Goal: Entertainment & Leisure: Browse casually

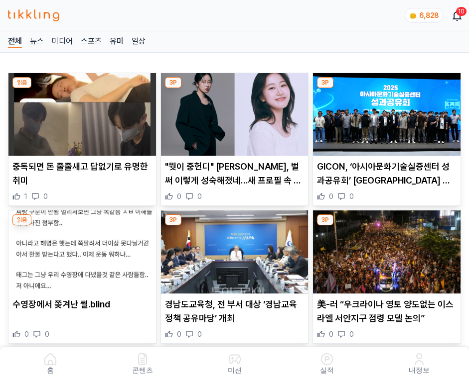
click at [384, 112] on img at bounding box center [386, 114] width 147 height 83
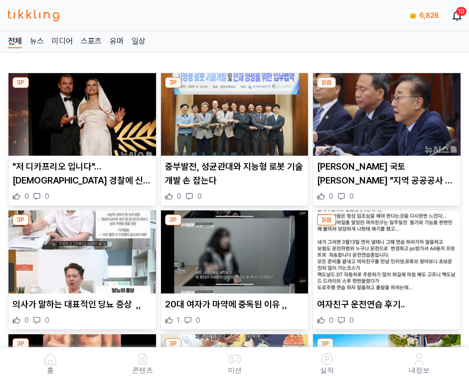
click at [384, 112] on img at bounding box center [386, 114] width 147 height 83
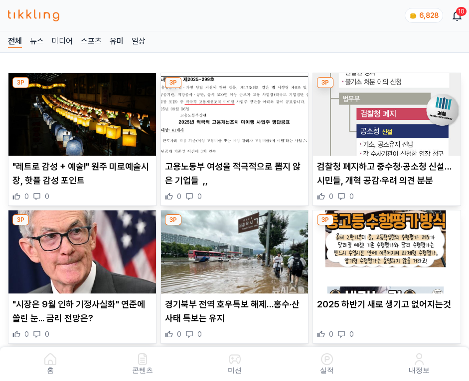
click at [384, 112] on img at bounding box center [386, 114] width 147 height 83
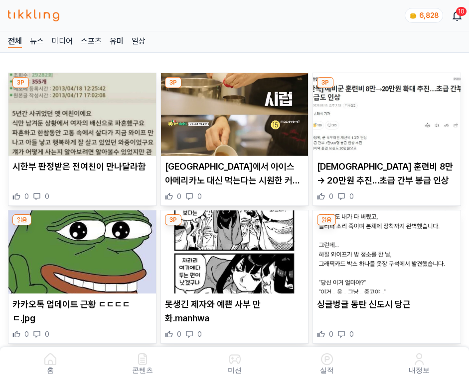
click at [384, 112] on img at bounding box center [386, 114] width 147 height 83
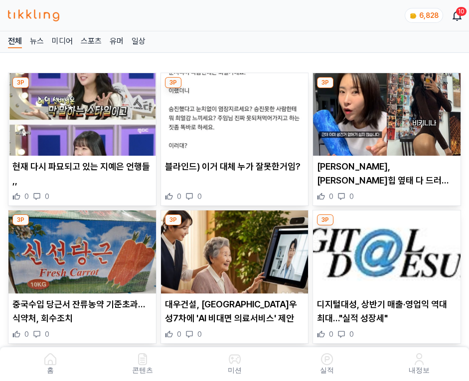
click at [384, 112] on img at bounding box center [386, 114] width 147 height 83
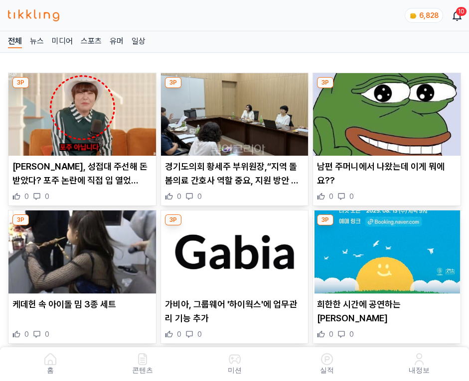
click at [384, 112] on img at bounding box center [386, 114] width 147 height 83
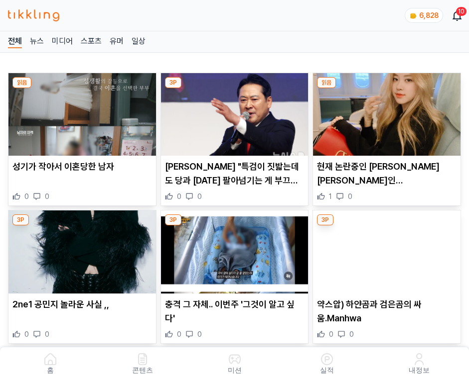
click at [384, 112] on img at bounding box center [386, 114] width 147 height 83
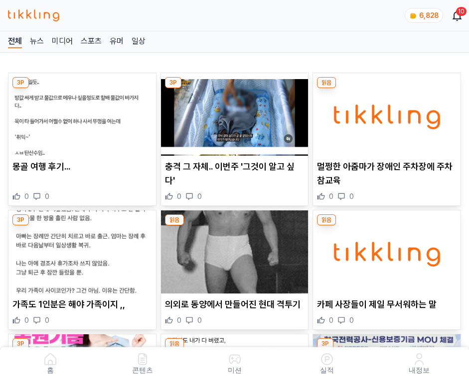
click at [384, 112] on img at bounding box center [386, 114] width 147 height 83
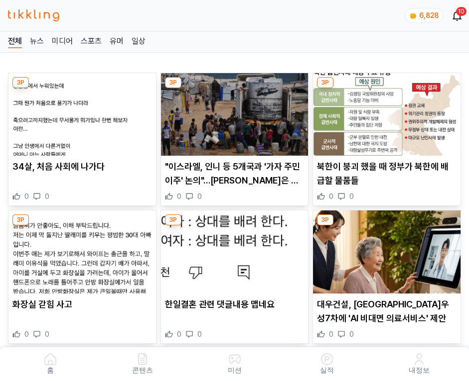
click at [384, 112] on img at bounding box center [386, 114] width 147 height 83
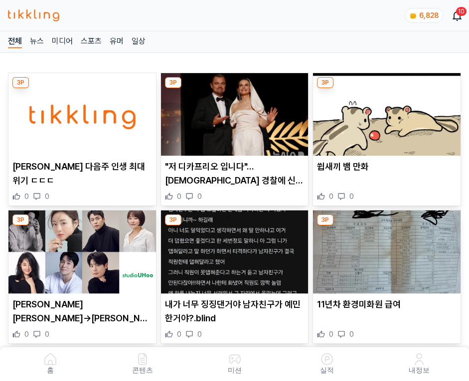
click at [384, 112] on img at bounding box center [386, 114] width 147 height 83
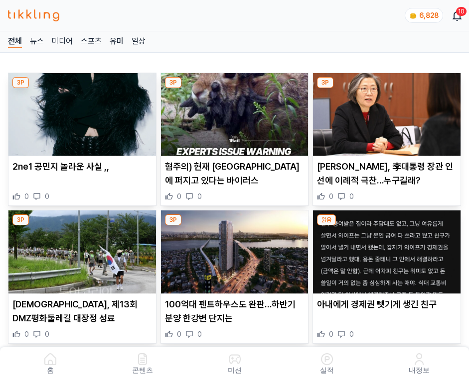
click at [384, 112] on img at bounding box center [386, 114] width 147 height 83
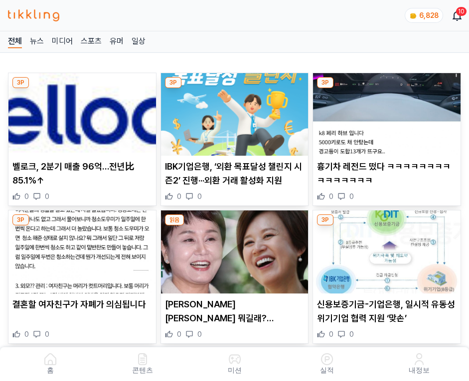
click at [384, 112] on img at bounding box center [386, 114] width 147 height 83
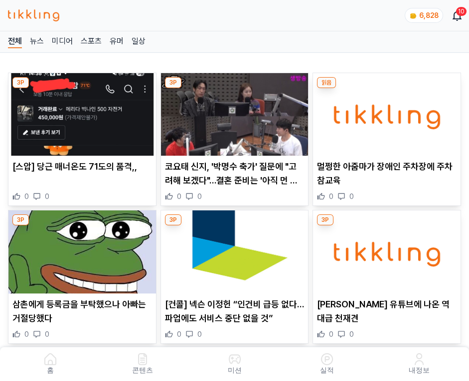
click at [384, 112] on img at bounding box center [386, 114] width 147 height 83
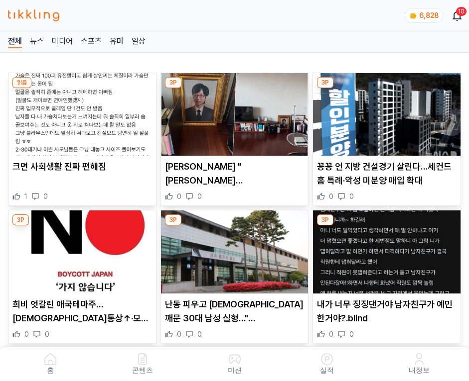
click at [384, 112] on img at bounding box center [386, 114] width 147 height 83
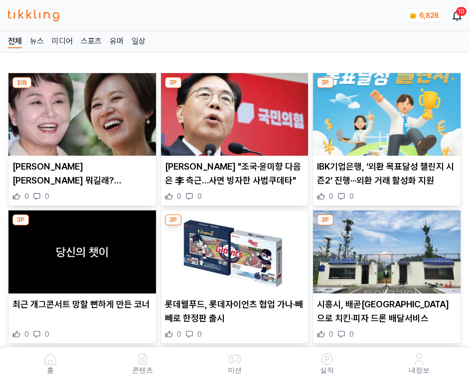
click at [384, 112] on img at bounding box center [386, 114] width 147 height 83
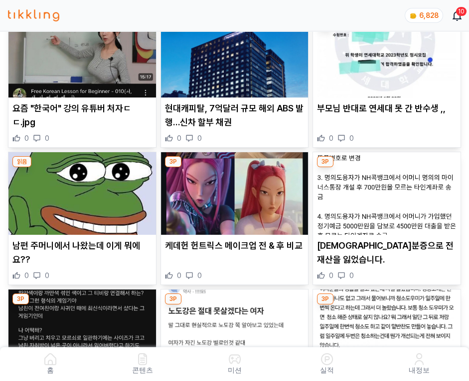
scroll to position [2001, 0]
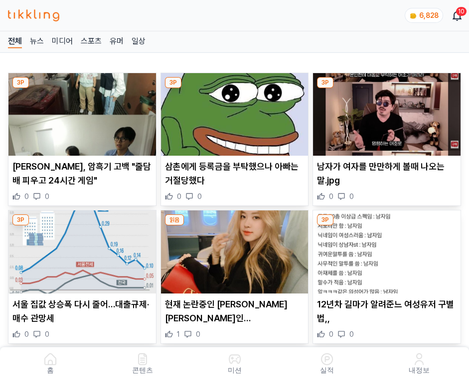
click at [384, 112] on img at bounding box center [386, 114] width 147 height 83
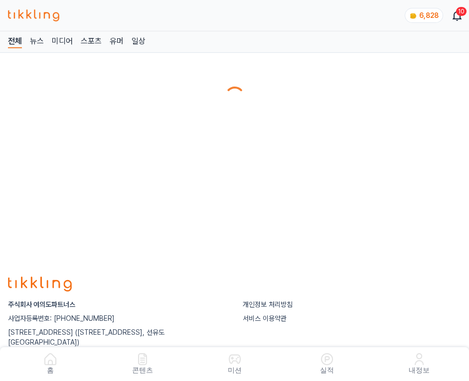
click at [384, 112] on main at bounding box center [234, 91] width 469 height 44
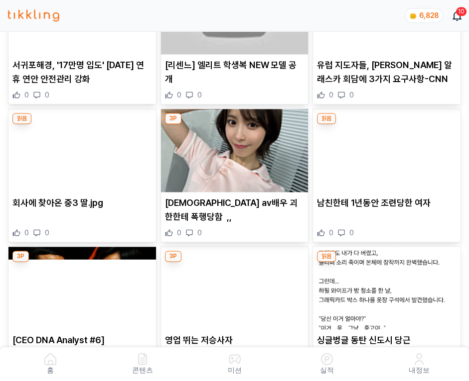
scroll to position [2669, 0]
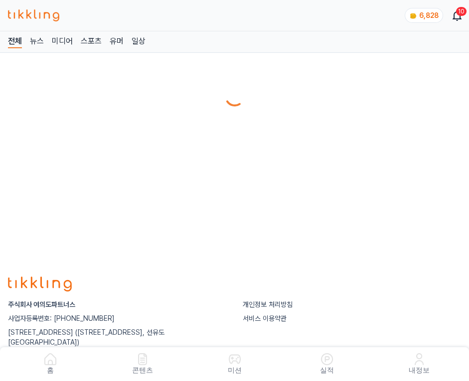
click at [384, 112] on main at bounding box center [234, 91] width 469 height 44
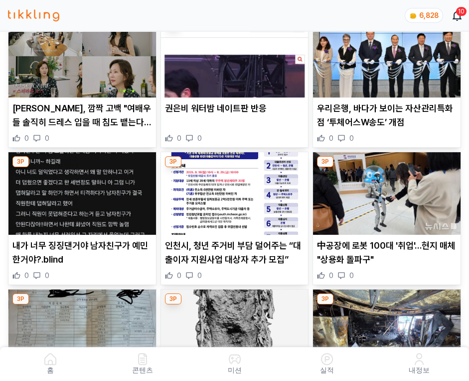
scroll to position [666, 0]
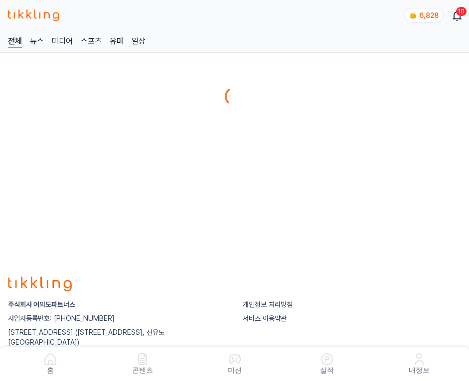
click at [384, 112] on main at bounding box center [234, 91] width 469 height 44
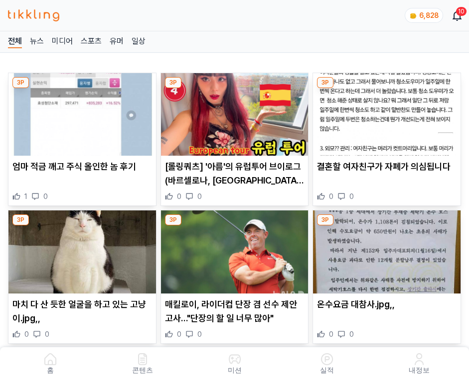
click at [384, 112] on img at bounding box center [386, 114] width 147 height 83
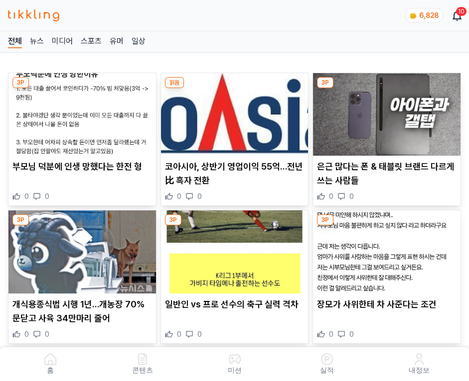
click at [384, 112] on img at bounding box center [386, 114] width 147 height 83
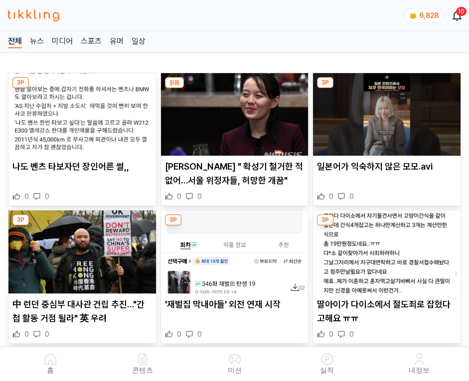
click at [384, 112] on img at bounding box center [386, 114] width 147 height 83
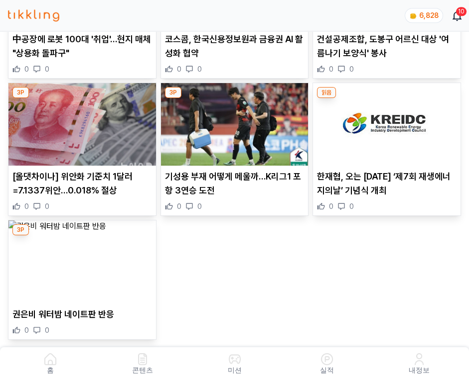
scroll to position [1890, 0]
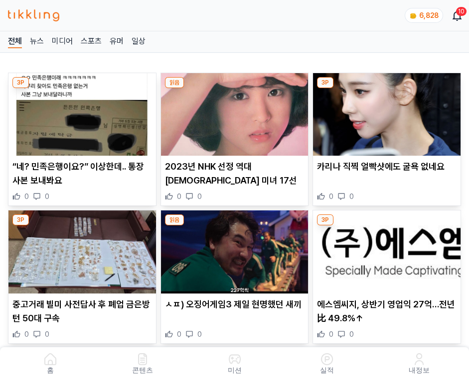
click at [384, 112] on img at bounding box center [386, 114] width 147 height 83
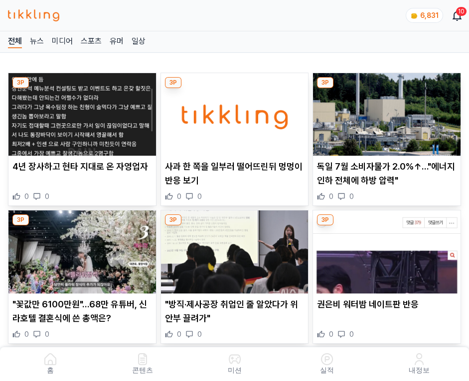
click at [384, 112] on img at bounding box center [386, 114] width 147 height 83
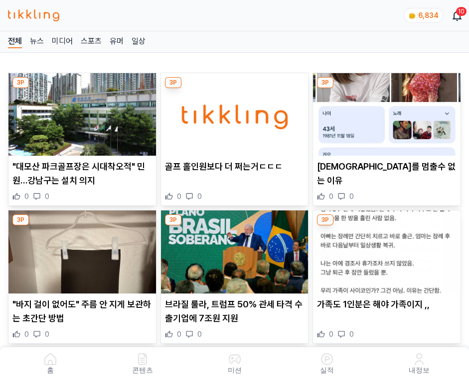
click at [384, 112] on img at bounding box center [386, 114] width 147 height 83
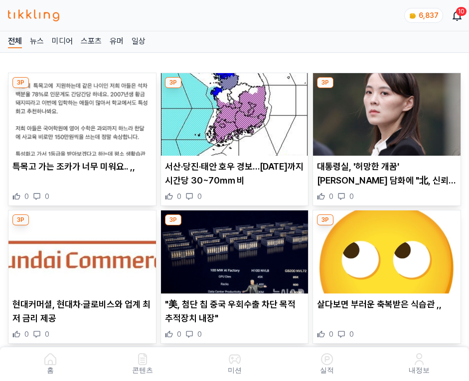
click at [384, 112] on img at bounding box center [386, 114] width 147 height 83
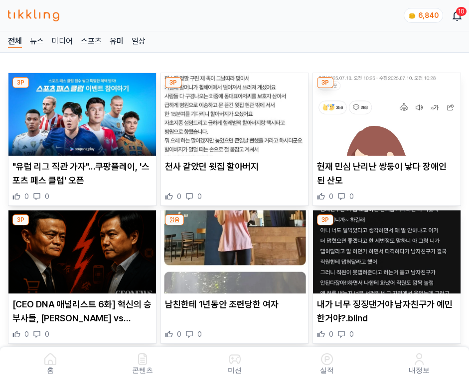
click at [384, 112] on img at bounding box center [386, 114] width 147 height 83
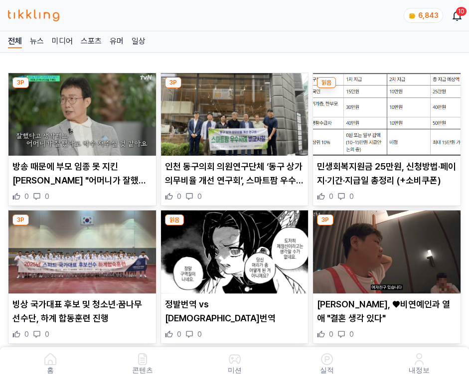
click at [384, 112] on img at bounding box center [386, 114] width 147 height 83
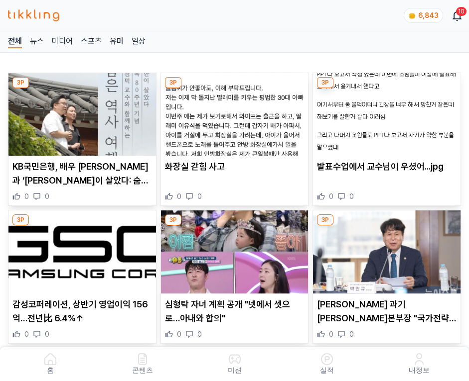
click at [384, 112] on img at bounding box center [386, 114] width 147 height 83
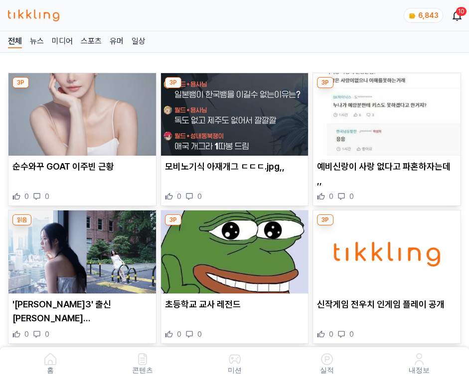
click at [384, 112] on img at bounding box center [386, 114] width 147 height 83
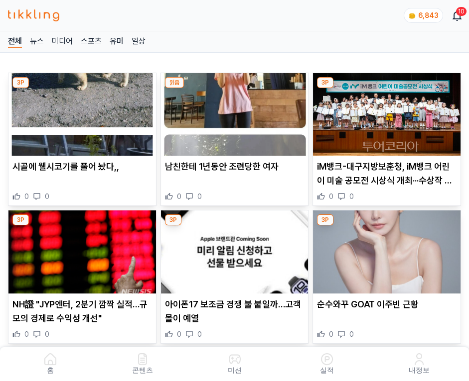
click at [384, 112] on img at bounding box center [386, 114] width 147 height 83
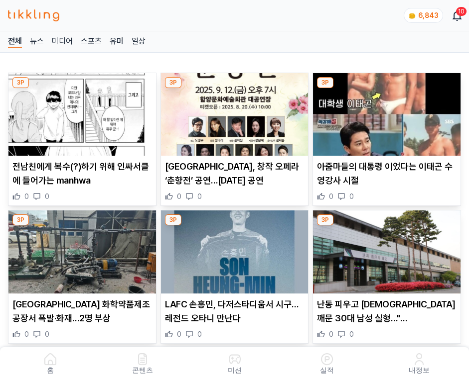
click at [384, 112] on img at bounding box center [386, 114] width 147 height 83
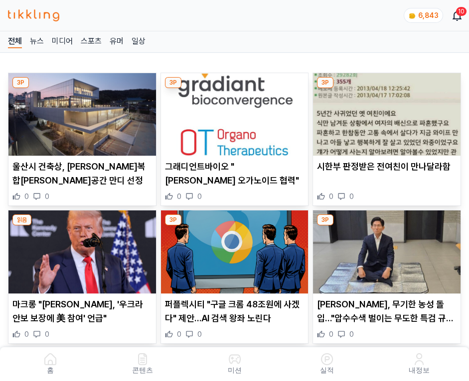
click at [384, 112] on img at bounding box center [386, 114] width 147 height 83
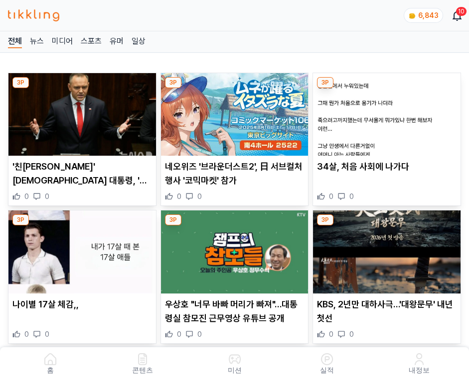
click at [384, 112] on img at bounding box center [386, 114] width 147 height 83
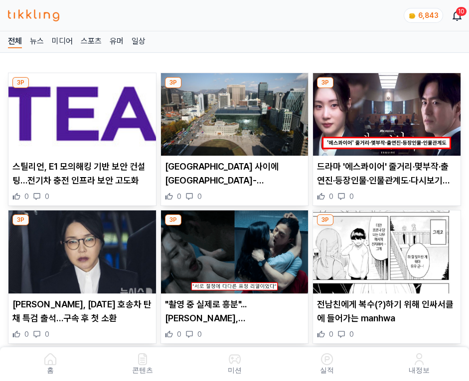
click at [384, 112] on img at bounding box center [386, 114] width 147 height 83
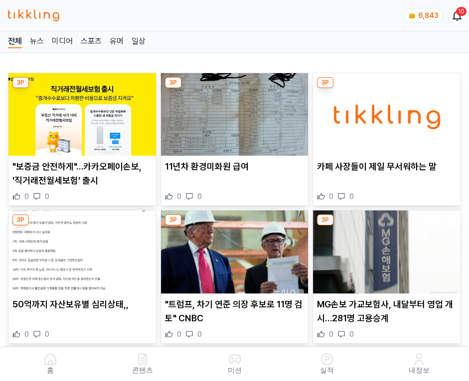
click at [384, 112] on img at bounding box center [386, 114] width 147 height 83
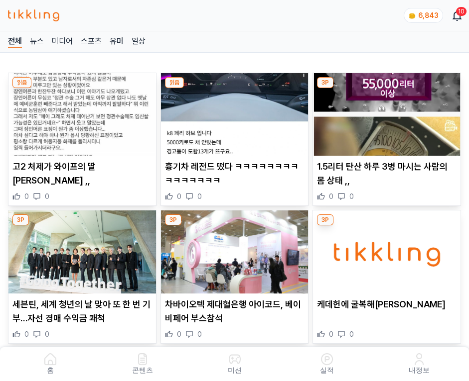
click at [384, 112] on img at bounding box center [386, 114] width 147 height 83
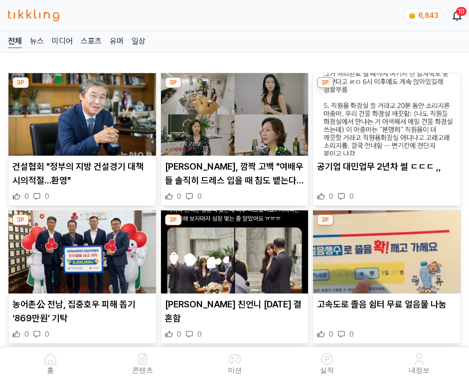
click at [384, 112] on img at bounding box center [386, 114] width 147 height 83
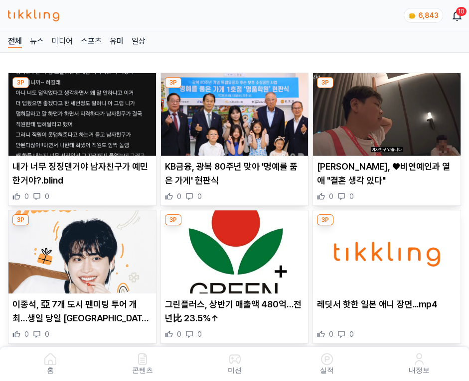
click at [384, 112] on img at bounding box center [386, 114] width 147 height 83
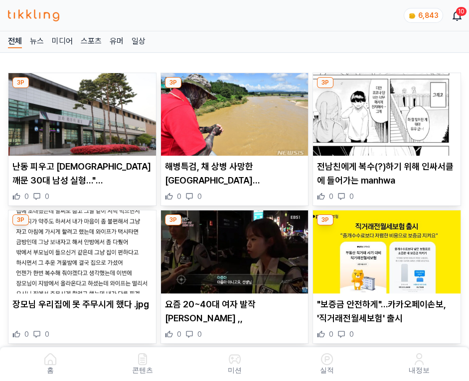
click at [384, 112] on img at bounding box center [386, 114] width 147 height 83
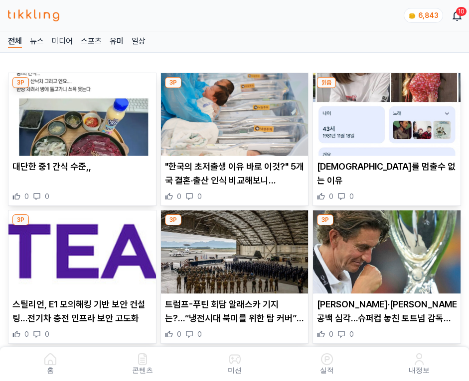
click at [384, 112] on img at bounding box center [386, 114] width 147 height 83
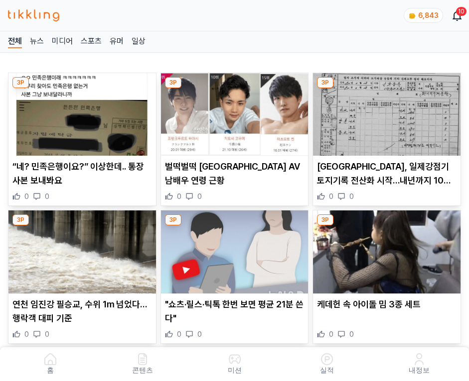
click at [384, 112] on img at bounding box center [386, 114] width 147 height 83
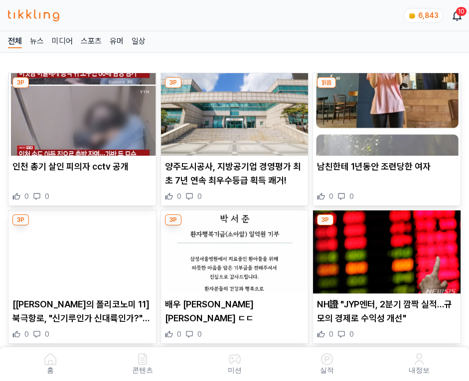
click at [384, 112] on img at bounding box center [386, 114] width 147 height 83
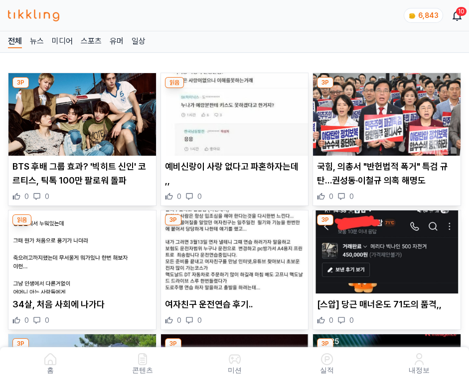
click at [384, 112] on img at bounding box center [386, 114] width 147 height 83
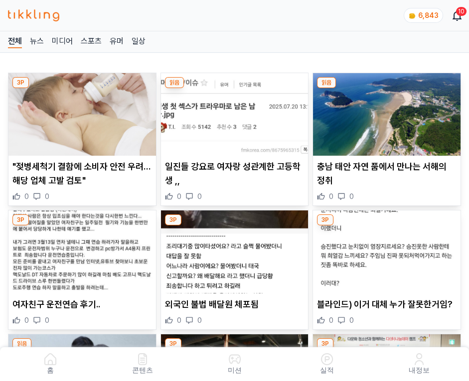
click at [384, 112] on img at bounding box center [386, 114] width 147 height 83
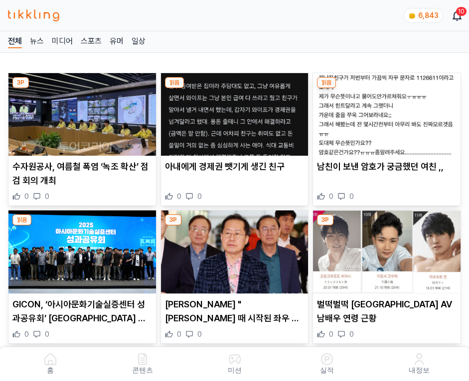
click at [384, 112] on img at bounding box center [386, 114] width 147 height 83
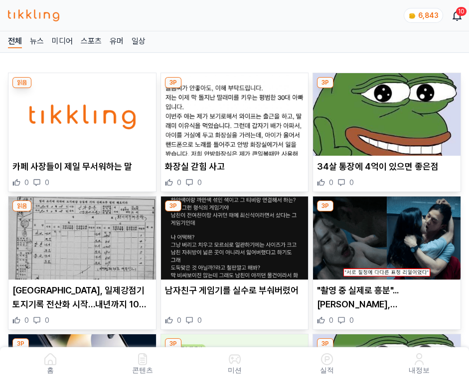
click at [384, 112] on img at bounding box center [386, 114] width 147 height 83
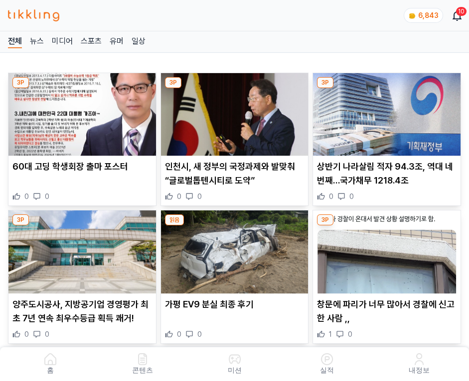
click at [384, 112] on img at bounding box center [386, 114] width 147 height 83
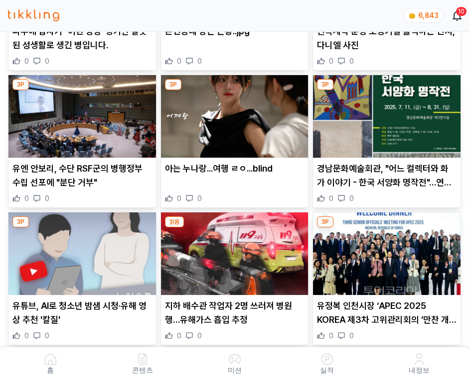
scroll to position [5894, 0]
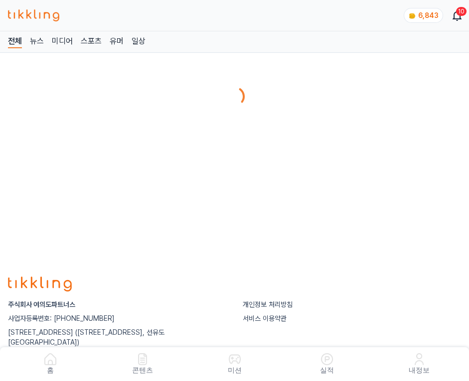
click at [384, 112] on main at bounding box center [234, 91] width 469 height 44
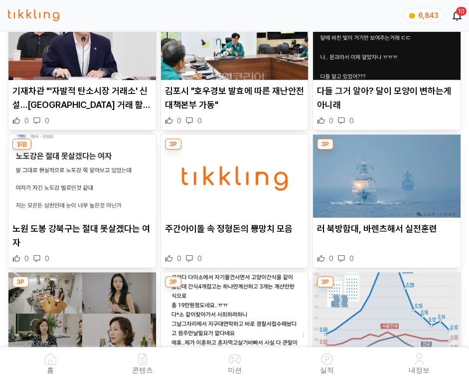
scroll to position [4004, 0]
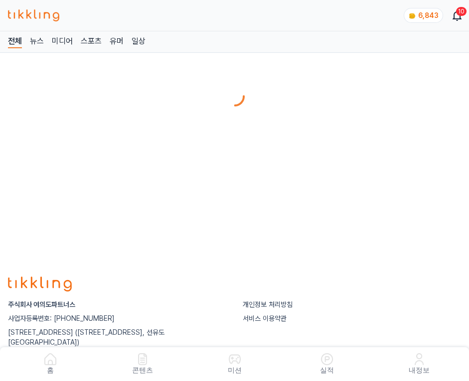
click at [384, 112] on main at bounding box center [234, 91] width 469 height 44
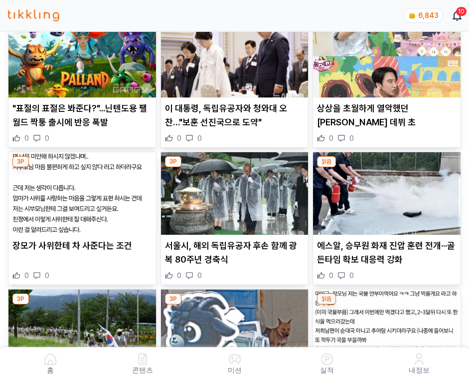
scroll to position [556, 0]
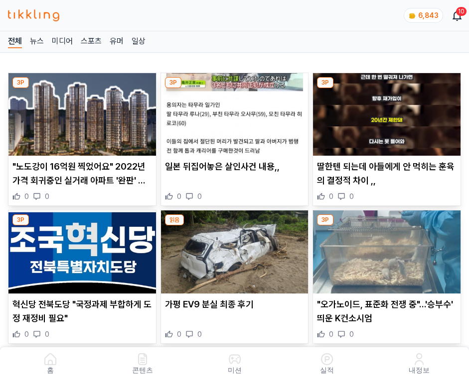
click at [384, 112] on img at bounding box center [386, 114] width 147 height 83
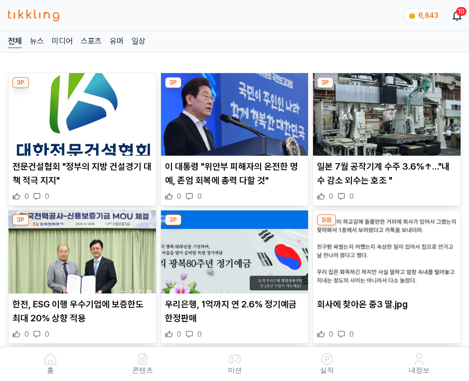
click at [384, 112] on img at bounding box center [386, 114] width 147 height 83
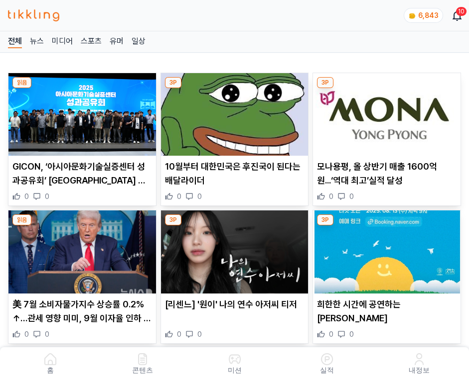
click at [384, 112] on img at bounding box center [386, 114] width 147 height 83
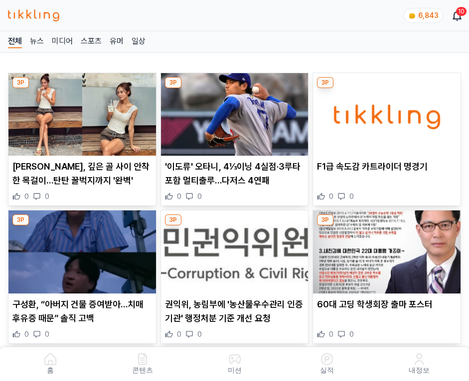
click at [384, 112] on img at bounding box center [386, 114] width 147 height 83
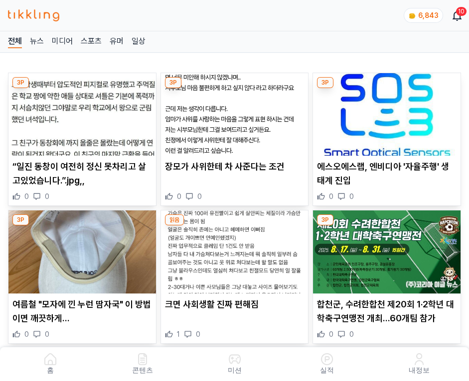
click at [384, 112] on img at bounding box center [386, 114] width 147 height 83
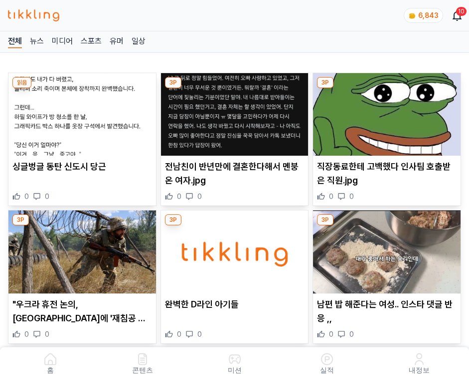
click at [384, 112] on img at bounding box center [386, 114] width 147 height 83
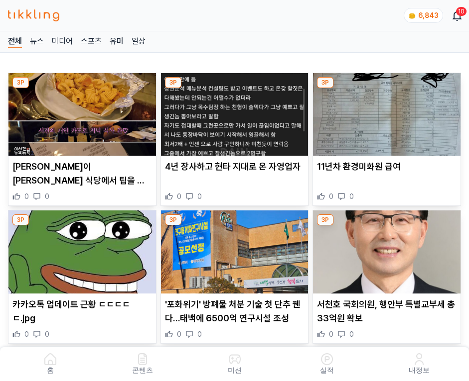
click at [384, 112] on img at bounding box center [386, 114] width 147 height 83
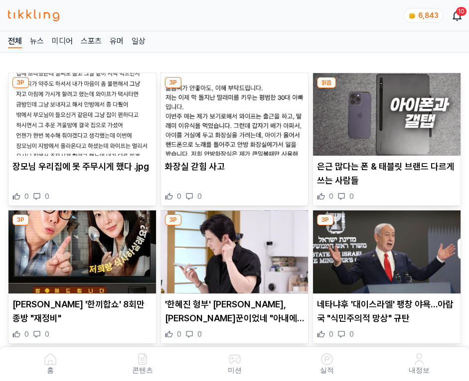
click at [384, 112] on img at bounding box center [386, 114] width 147 height 83
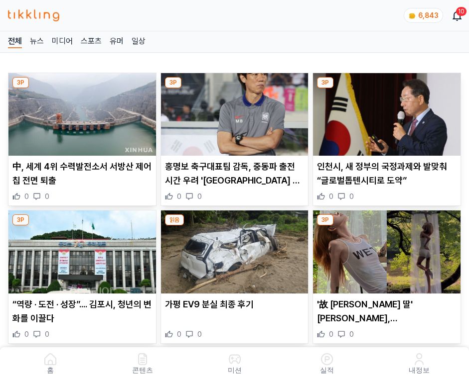
click at [384, 112] on img at bounding box center [386, 114] width 147 height 83
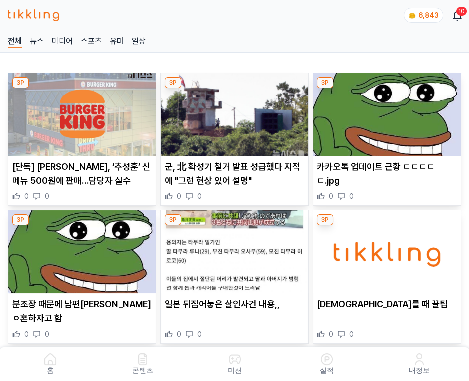
click at [384, 112] on img at bounding box center [386, 114] width 147 height 83
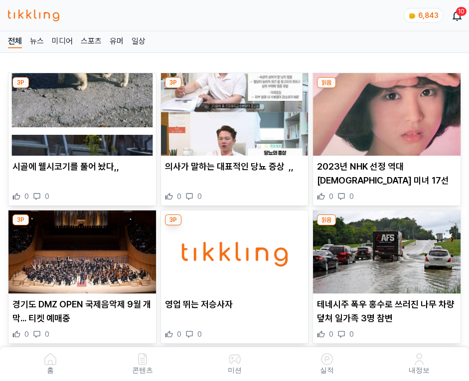
click at [384, 112] on img at bounding box center [386, 114] width 147 height 83
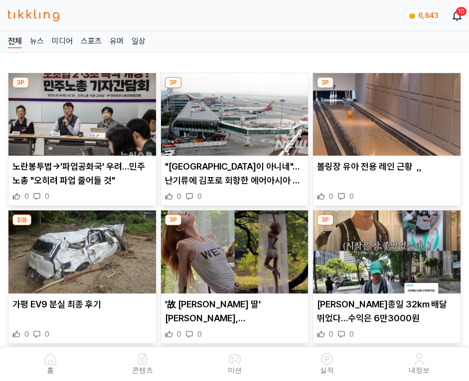
click at [384, 112] on img at bounding box center [386, 114] width 147 height 83
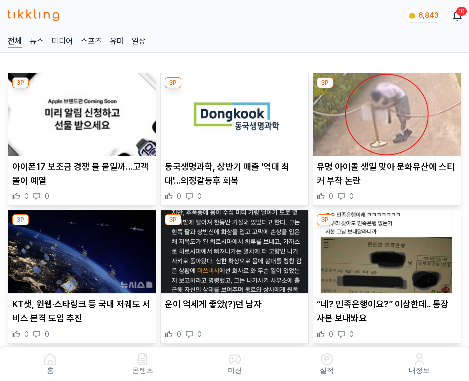
click at [384, 112] on img at bounding box center [386, 114] width 147 height 83
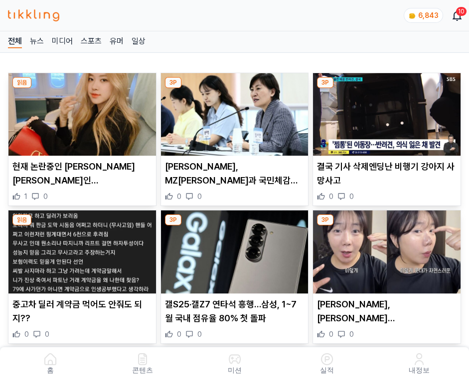
click at [384, 112] on img at bounding box center [386, 114] width 147 height 83
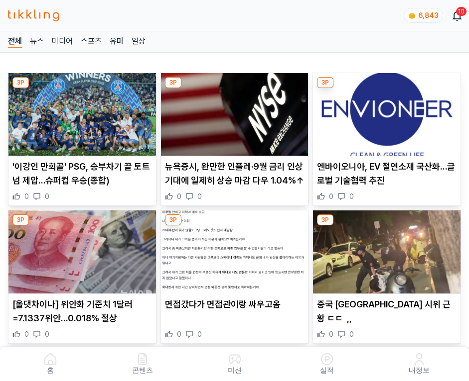
click at [384, 112] on img at bounding box center [386, 114] width 147 height 83
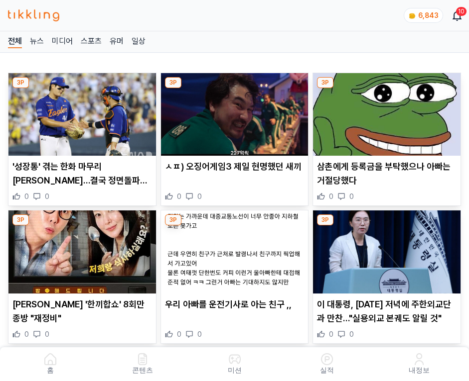
click at [384, 112] on img at bounding box center [386, 114] width 147 height 83
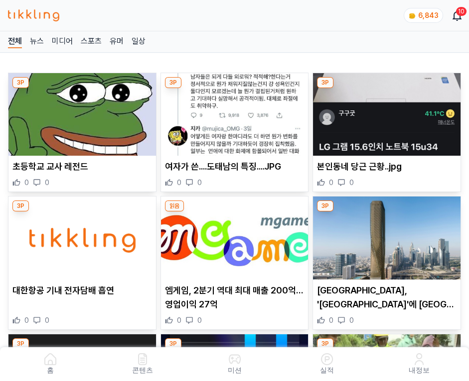
click at [384, 112] on img at bounding box center [386, 114] width 147 height 83
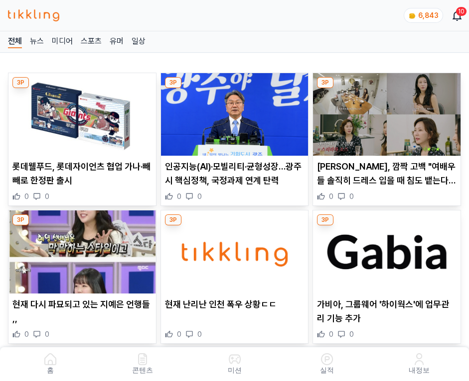
click at [384, 112] on img at bounding box center [386, 114] width 147 height 83
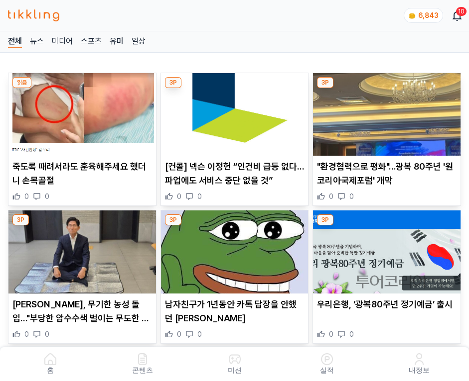
click at [384, 112] on img at bounding box center [386, 114] width 147 height 83
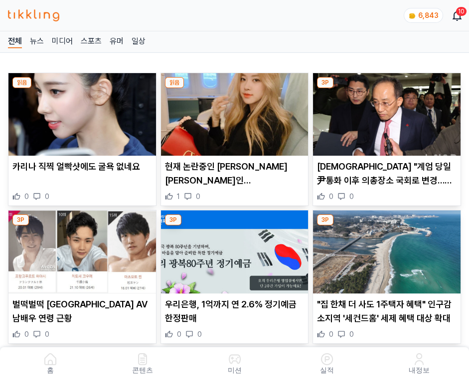
click at [384, 112] on img at bounding box center [386, 114] width 147 height 83
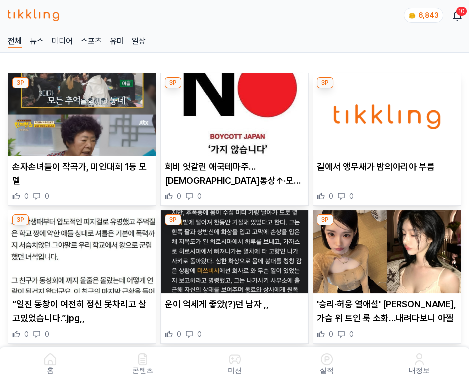
click at [384, 112] on img at bounding box center [386, 114] width 147 height 83
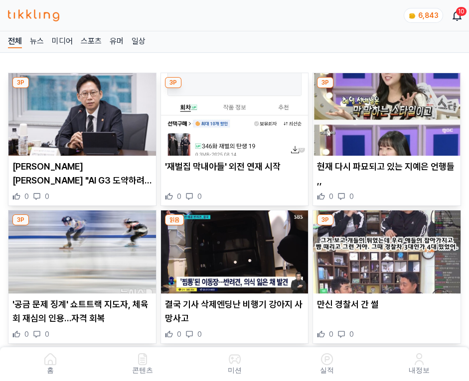
click at [384, 112] on img at bounding box center [386, 114] width 147 height 83
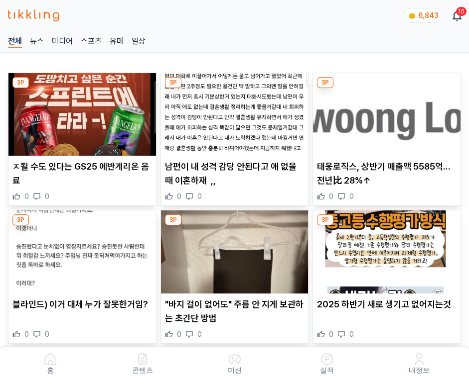
click at [384, 112] on img at bounding box center [386, 114] width 147 height 83
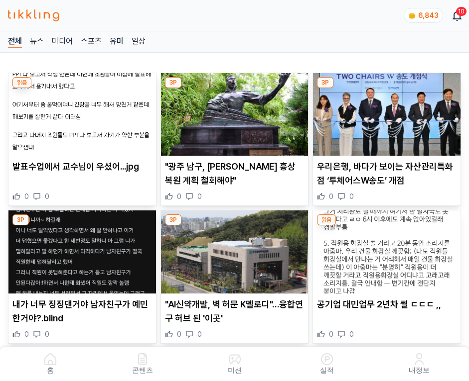
click at [384, 112] on img at bounding box center [386, 114] width 147 height 83
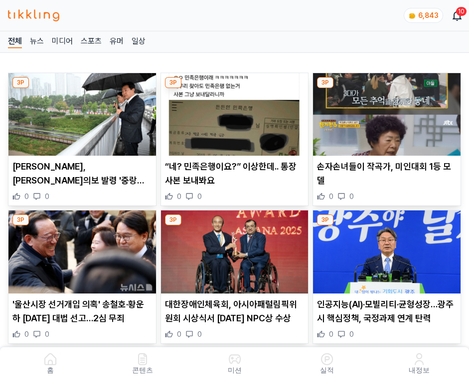
click at [384, 112] on img at bounding box center [386, 114] width 147 height 83
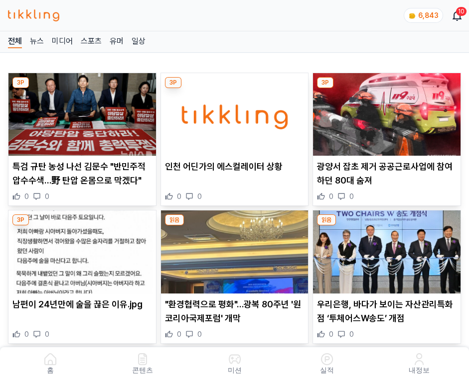
click at [384, 112] on img at bounding box center [386, 114] width 147 height 83
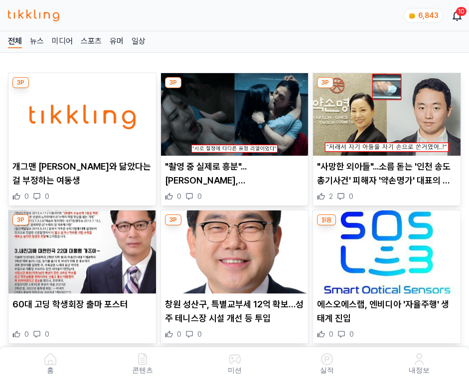
click at [384, 112] on img at bounding box center [386, 114] width 147 height 83
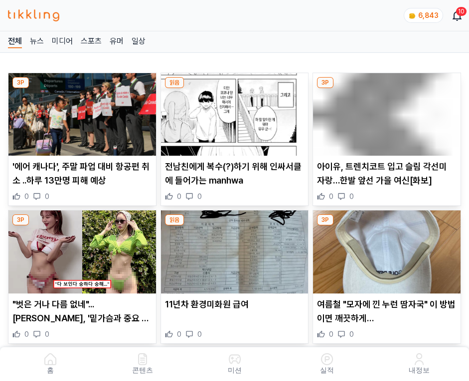
click at [384, 112] on img at bounding box center [386, 114] width 147 height 83
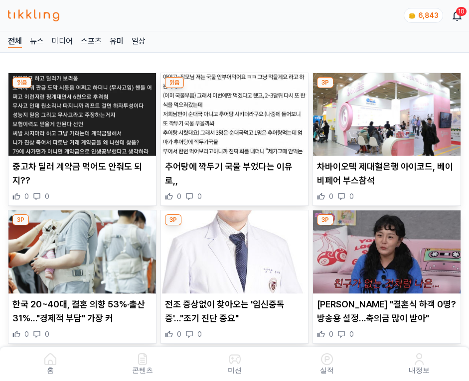
click at [384, 112] on img at bounding box center [386, 114] width 147 height 83
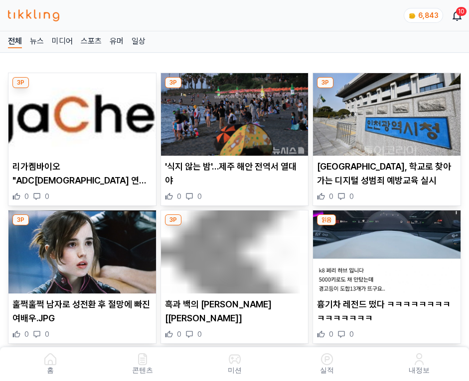
click at [384, 112] on img at bounding box center [386, 114] width 147 height 83
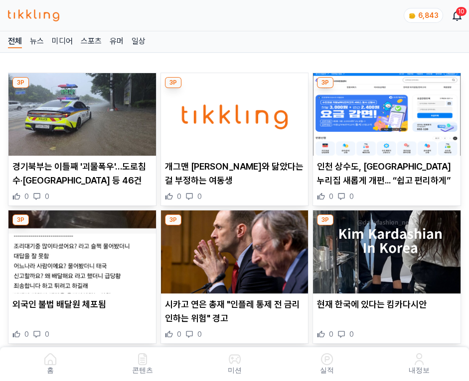
click at [384, 112] on img at bounding box center [386, 114] width 147 height 83
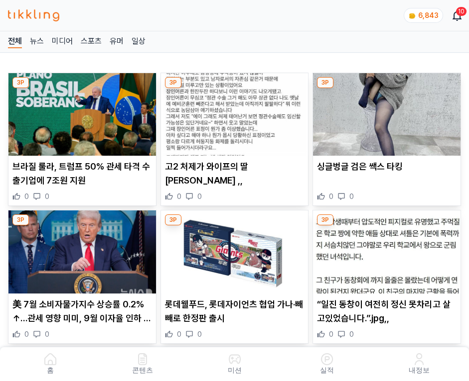
click at [384, 112] on img at bounding box center [386, 114] width 147 height 83
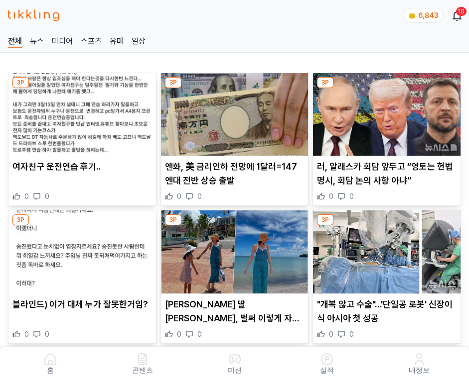
click at [384, 112] on img at bounding box center [386, 114] width 147 height 83
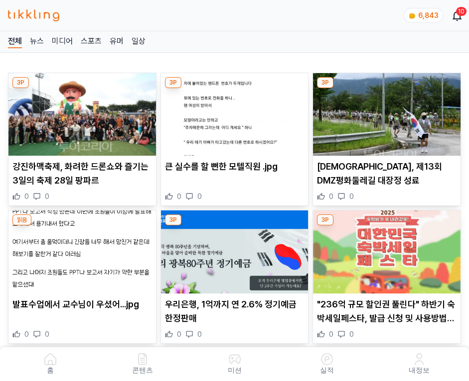
click at [384, 112] on img at bounding box center [386, 114] width 147 height 83
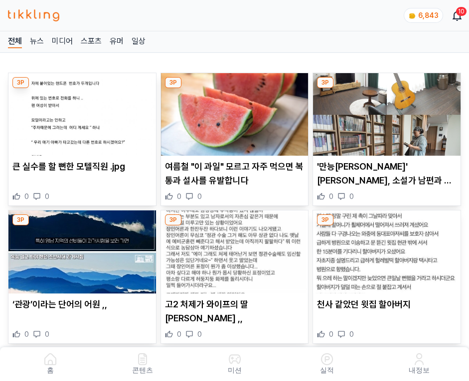
click at [384, 112] on img at bounding box center [386, 114] width 147 height 83
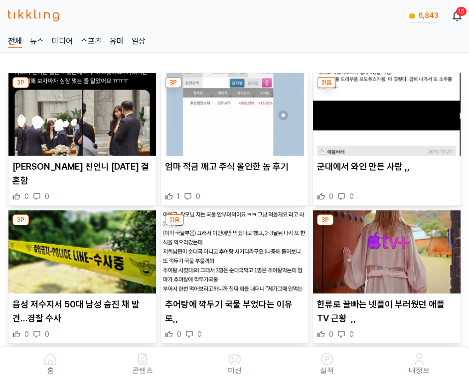
click at [384, 112] on img at bounding box center [386, 114] width 147 height 83
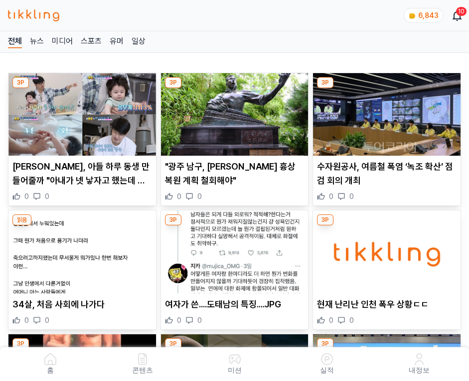
click at [384, 112] on img at bounding box center [386, 114] width 147 height 83
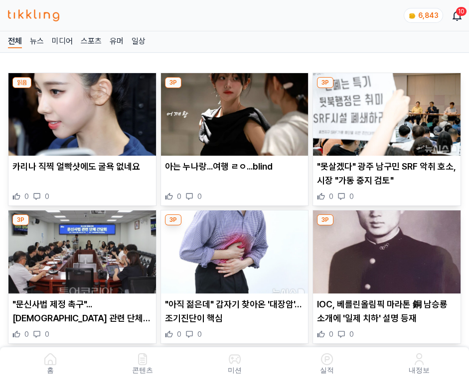
click at [384, 112] on img at bounding box center [386, 114] width 147 height 83
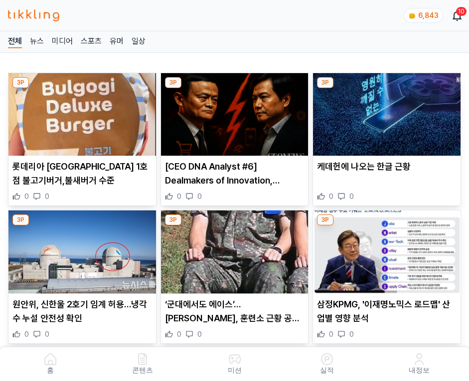
click at [384, 112] on img at bounding box center [386, 114] width 147 height 83
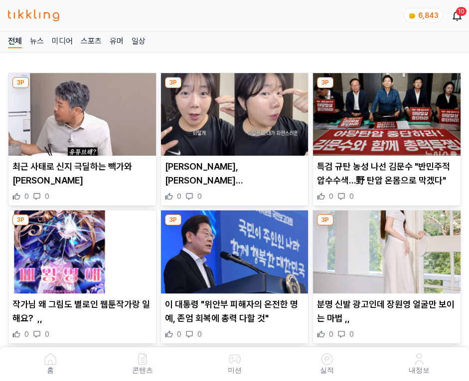
click at [384, 112] on img at bounding box center [386, 114] width 147 height 83
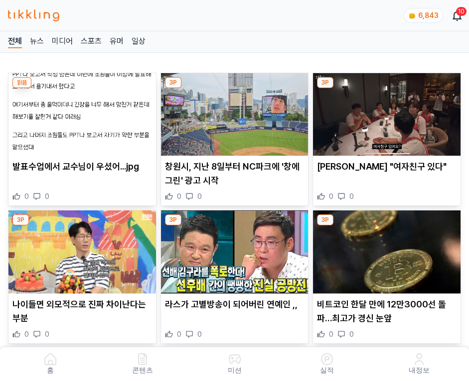
click at [384, 112] on img at bounding box center [386, 114] width 147 height 83
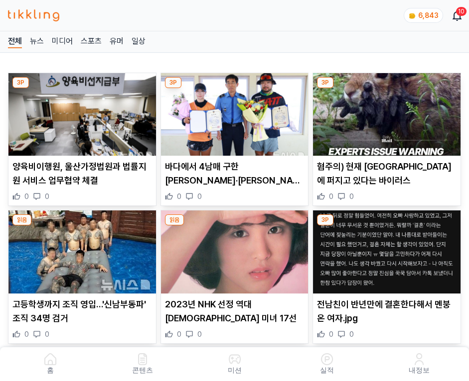
click at [384, 112] on img at bounding box center [386, 114] width 147 height 83
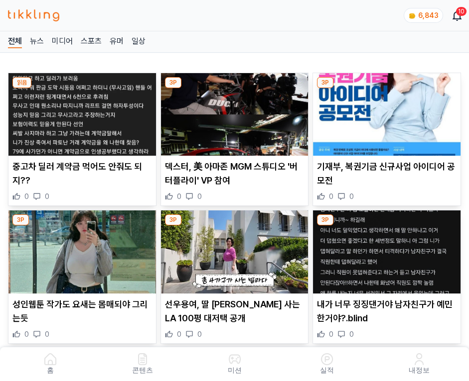
click at [384, 112] on img at bounding box center [386, 114] width 147 height 83
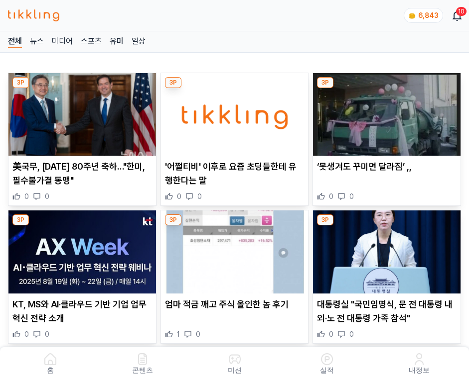
click at [384, 112] on img at bounding box center [386, 114] width 147 height 83
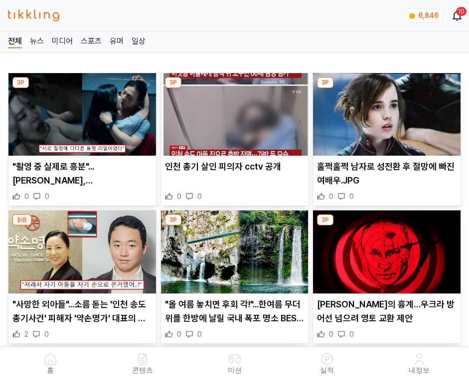
click at [384, 112] on img at bounding box center [386, 114] width 147 height 83
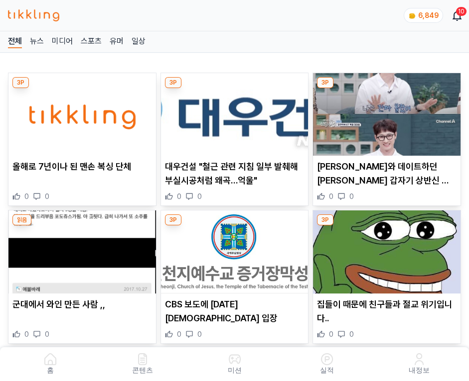
click at [384, 112] on img at bounding box center [386, 114] width 147 height 83
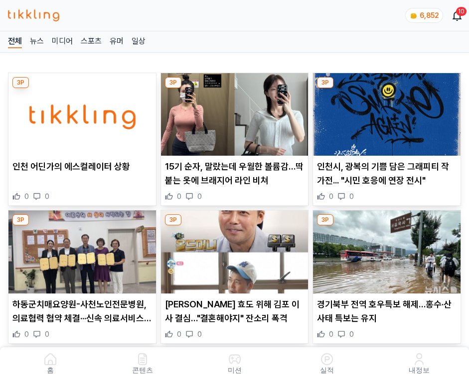
click at [384, 112] on img at bounding box center [386, 114] width 147 height 83
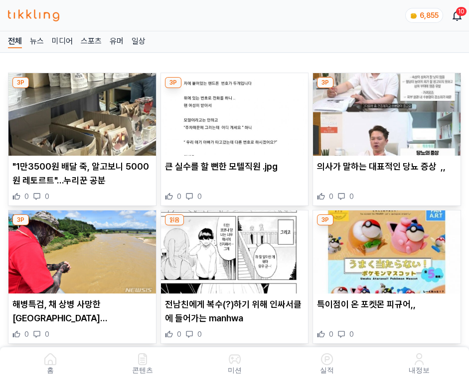
click at [384, 112] on img at bounding box center [386, 114] width 147 height 83
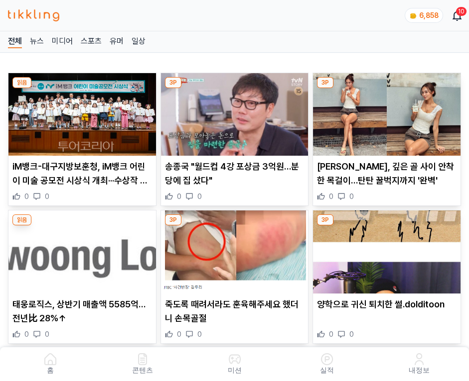
click at [384, 112] on img at bounding box center [386, 114] width 147 height 83
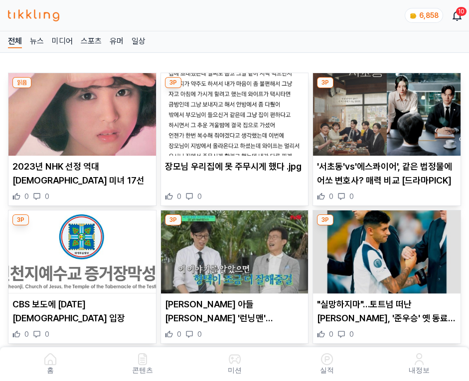
click at [384, 112] on img at bounding box center [386, 114] width 147 height 83
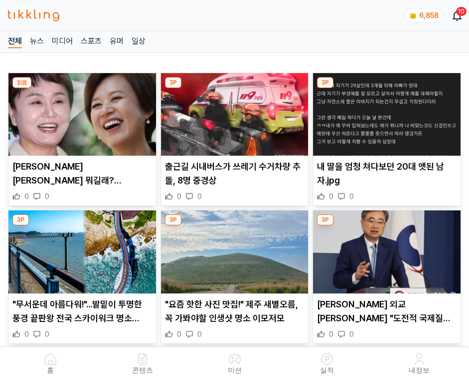
click at [384, 112] on img at bounding box center [386, 114] width 147 height 83
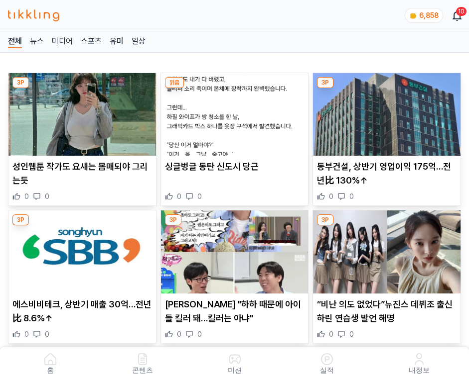
click at [384, 112] on img at bounding box center [386, 114] width 147 height 83
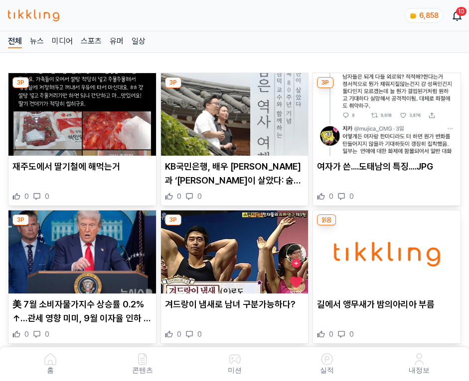
click at [384, 112] on img at bounding box center [386, 114] width 147 height 83
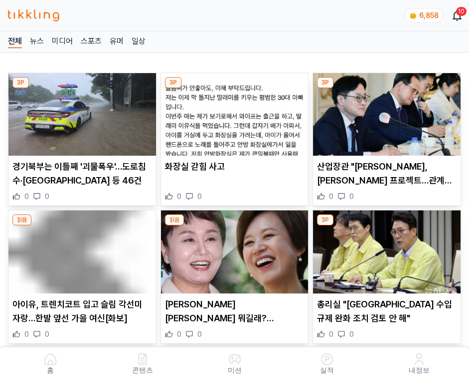
click at [384, 112] on img at bounding box center [386, 114] width 147 height 83
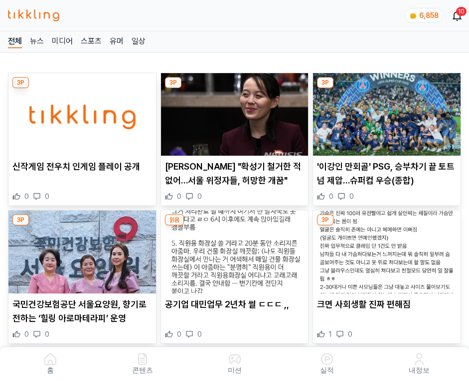
click at [384, 112] on img at bounding box center [386, 114] width 147 height 83
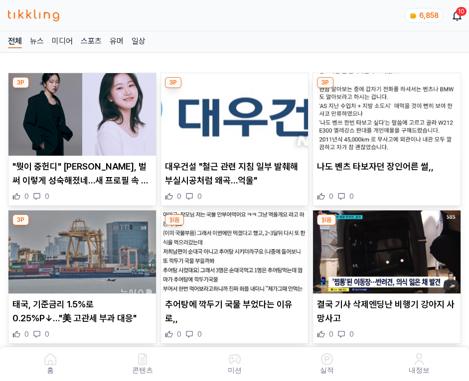
click at [384, 112] on img at bounding box center [386, 114] width 147 height 83
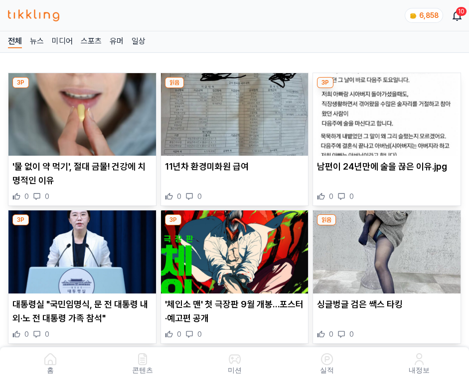
click at [384, 112] on img at bounding box center [386, 114] width 147 height 83
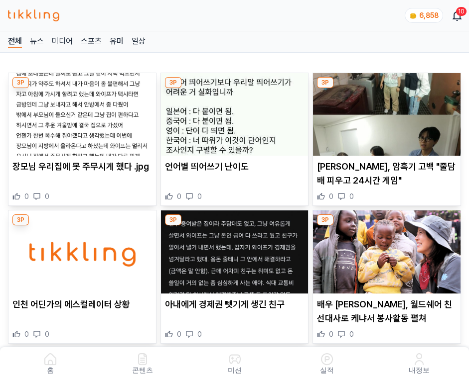
click at [384, 112] on img at bounding box center [386, 114] width 147 height 83
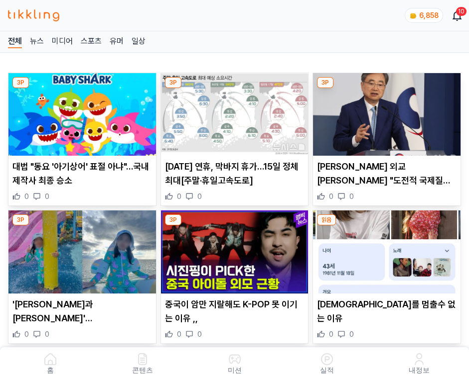
click at [384, 112] on img at bounding box center [386, 114] width 147 height 83
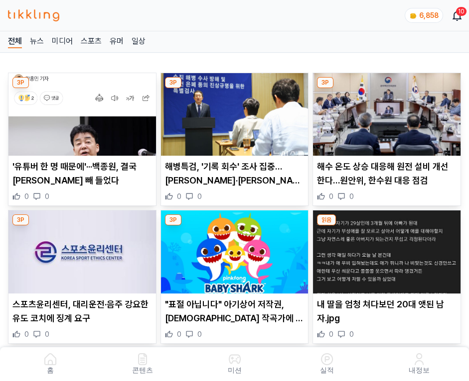
click at [384, 112] on img at bounding box center [386, 114] width 147 height 83
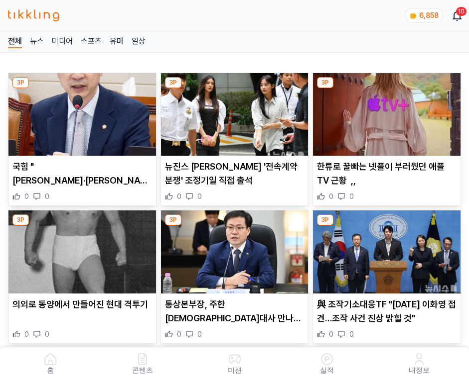
click at [384, 112] on img at bounding box center [386, 114] width 147 height 83
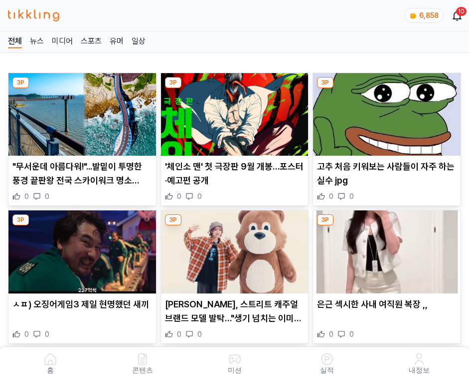
click at [384, 112] on img at bounding box center [386, 114] width 147 height 83
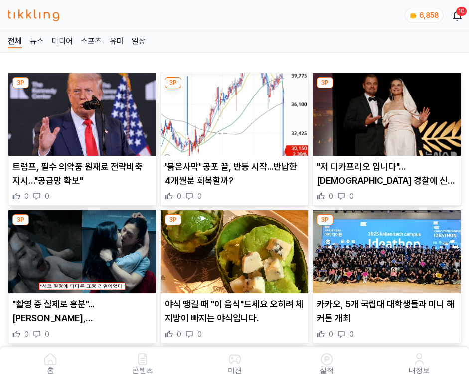
click at [384, 112] on img at bounding box center [386, 114] width 147 height 83
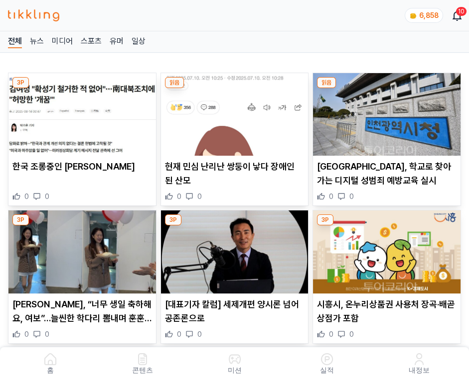
click at [384, 112] on img at bounding box center [386, 114] width 147 height 83
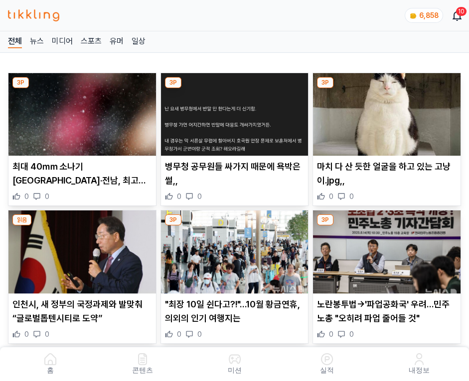
click at [384, 112] on img at bounding box center [386, 114] width 147 height 83
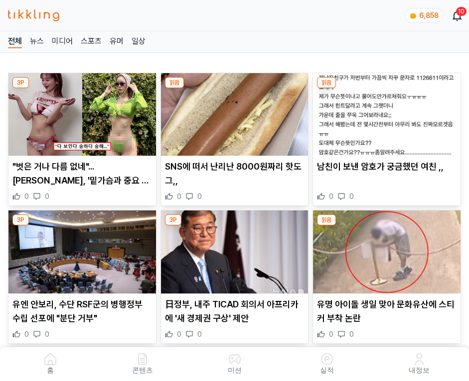
click at [384, 112] on img at bounding box center [386, 114] width 147 height 83
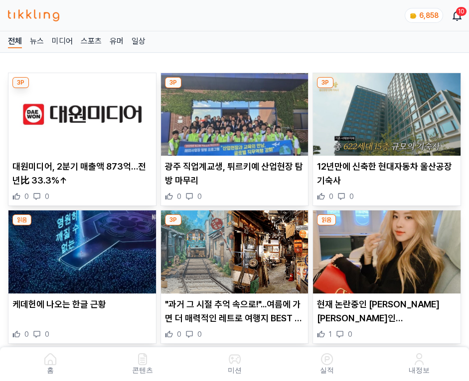
click at [384, 112] on img at bounding box center [386, 114] width 147 height 83
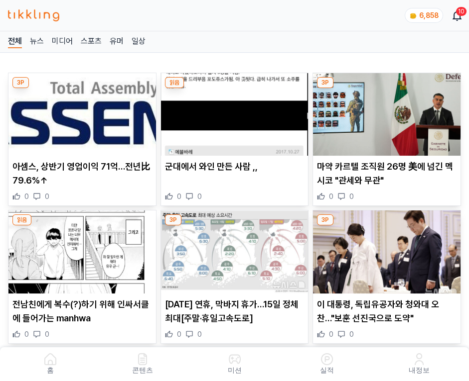
click at [384, 112] on img at bounding box center [386, 114] width 147 height 83
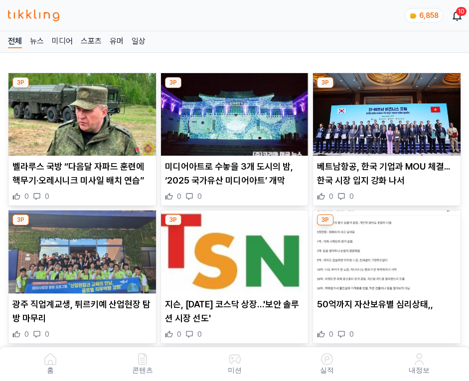
click at [384, 112] on img at bounding box center [386, 114] width 147 height 83
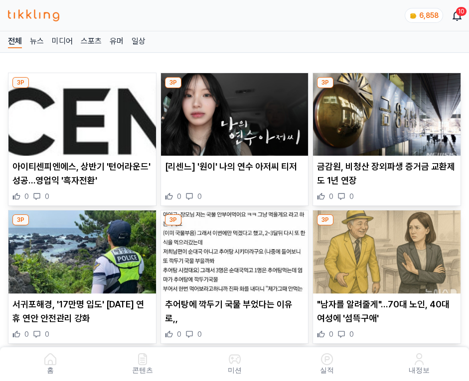
click at [384, 112] on img at bounding box center [386, 114] width 147 height 83
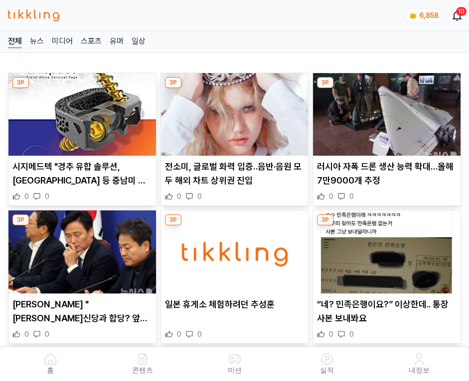
click at [384, 112] on img at bounding box center [386, 114] width 147 height 83
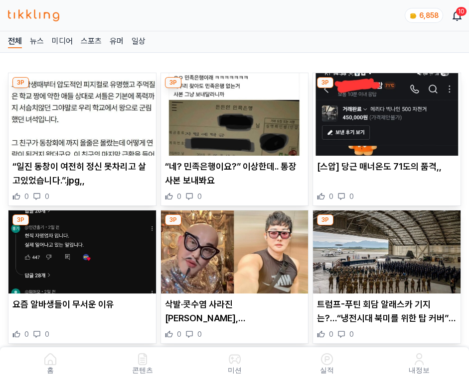
click at [384, 112] on img at bounding box center [386, 114] width 147 height 83
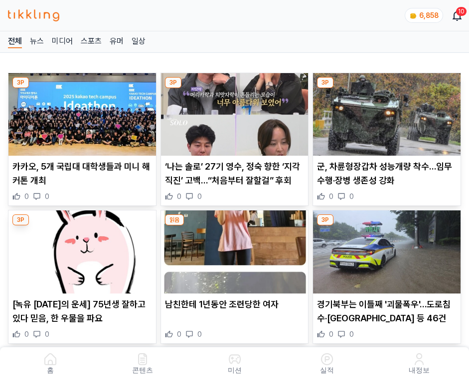
click at [384, 112] on img at bounding box center [386, 114] width 147 height 83
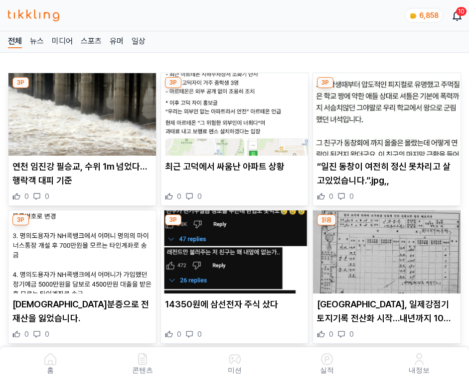
click at [384, 112] on img at bounding box center [386, 114] width 147 height 83
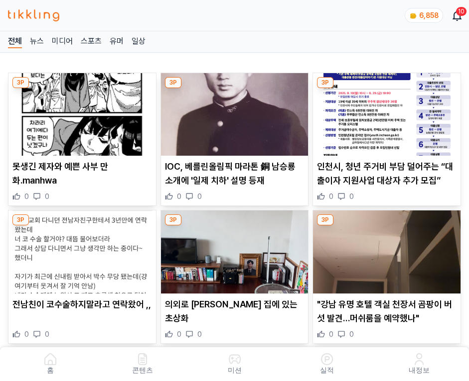
click at [384, 112] on img at bounding box center [386, 114] width 147 height 83
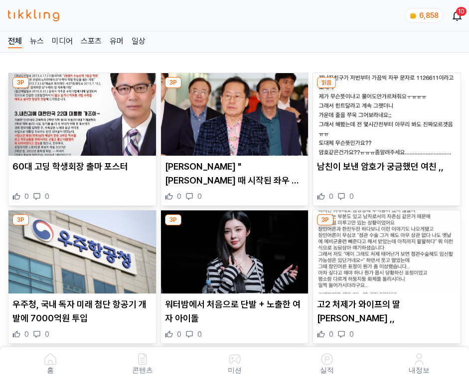
click at [384, 112] on img at bounding box center [386, 114] width 147 height 83
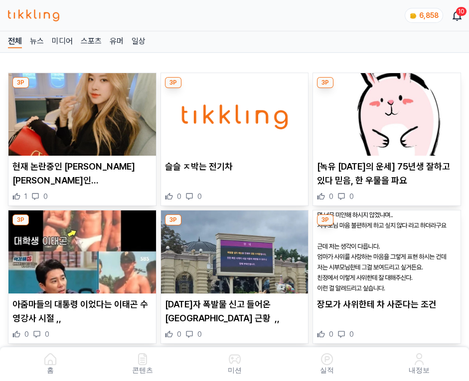
click at [384, 112] on img at bounding box center [386, 114] width 147 height 83
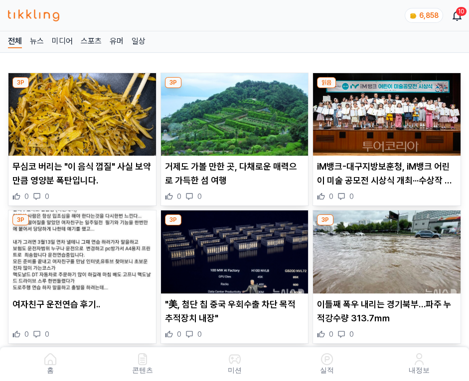
click at [384, 112] on img at bounding box center [386, 114] width 147 height 83
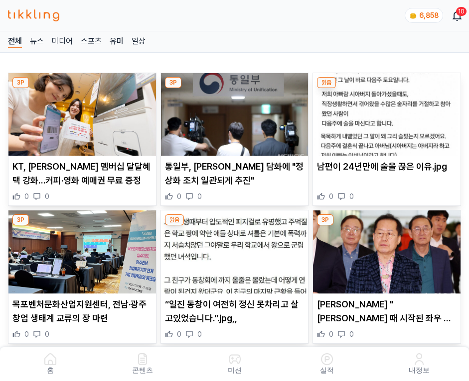
click at [384, 112] on img at bounding box center [386, 114] width 147 height 83
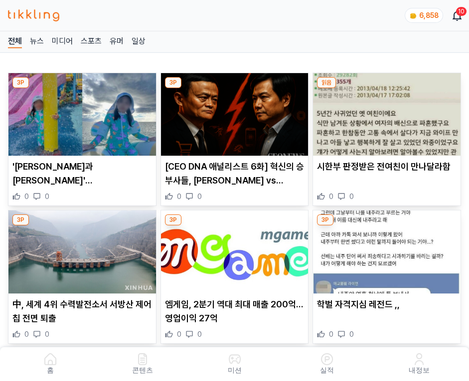
click at [384, 112] on img at bounding box center [386, 114] width 147 height 83
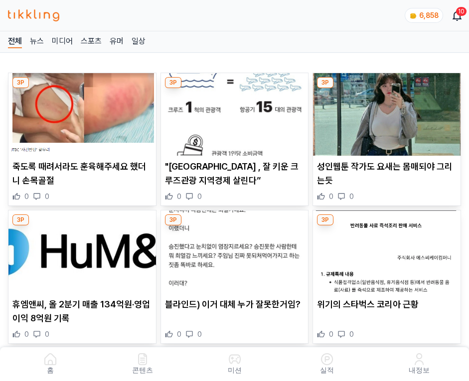
click at [384, 112] on img at bounding box center [386, 114] width 147 height 83
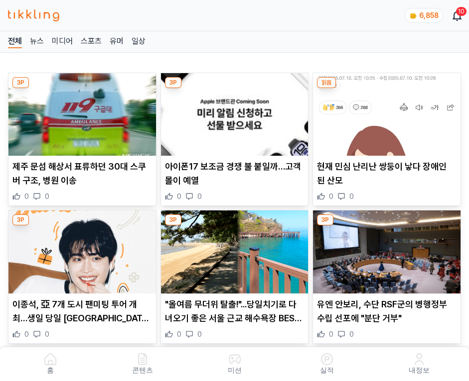
click at [384, 112] on img at bounding box center [386, 114] width 147 height 83
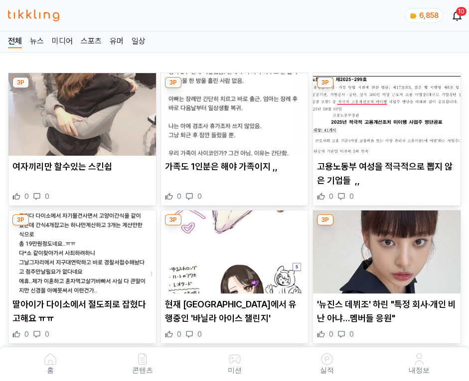
click at [384, 112] on img at bounding box center [386, 114] width 147 height 83
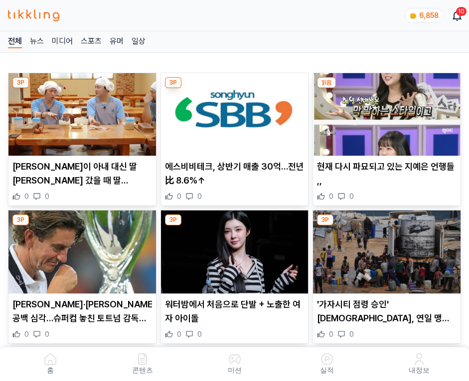
click at [384, 112] on img at bounding box center [386, 114] width 147 height 83
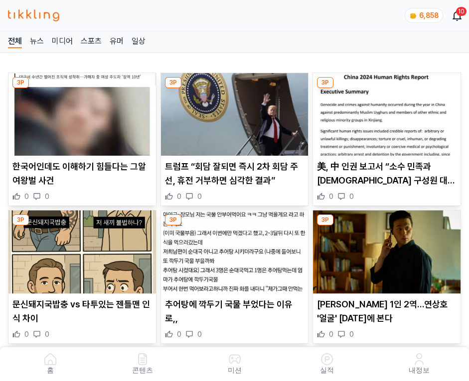
click at [384, 112] on img at bounding box center [386, 114] width 147 height 83
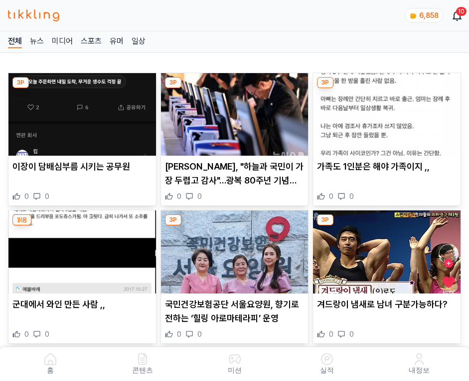
click at [384, 112] on img at bounding box center [386, 114] width 147 height 83
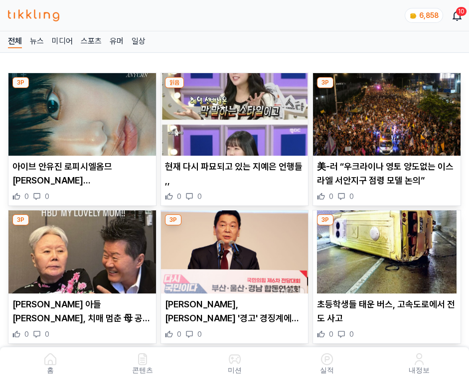
click at [384, 112] on img at bounding box center [386, 114] width 147 height 83
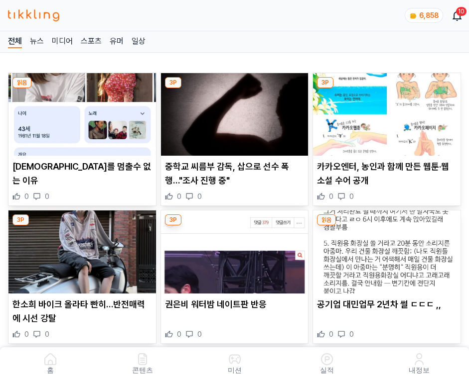
click at [384, 112] on img at bounding box center [386, 114] width 147 height 83
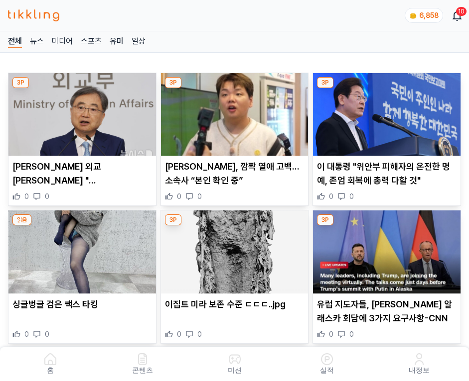
click at [384, 112] on img at bounding box center [386, 114] width 147 height 83
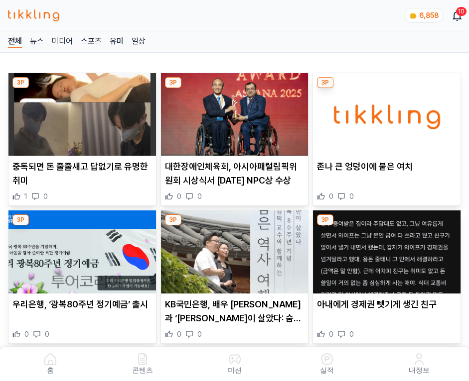
click at [384, 112] on img at bounding box center [386, 114] width 147 height 83
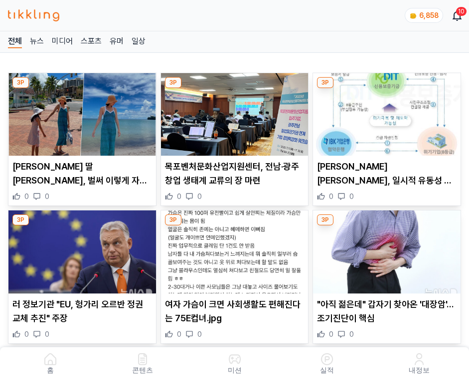
click at [384, 112] on img at bounding box center [386, 114] width 147 height 83
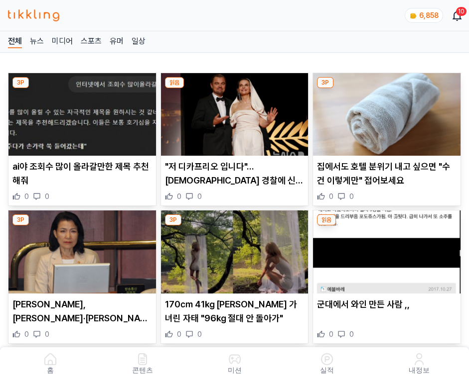
click at [384, 112] on img at bounding box center [386, 114] width 147 height 83
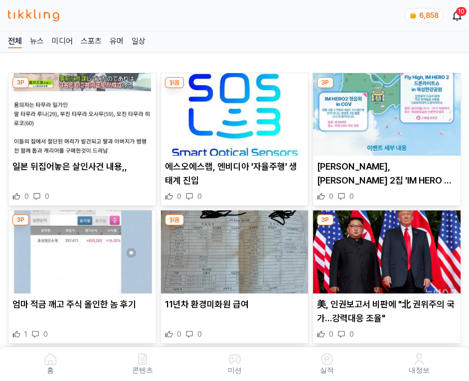
click at [384, 112] on img at bounding box center [386, 114] width 147 height 83
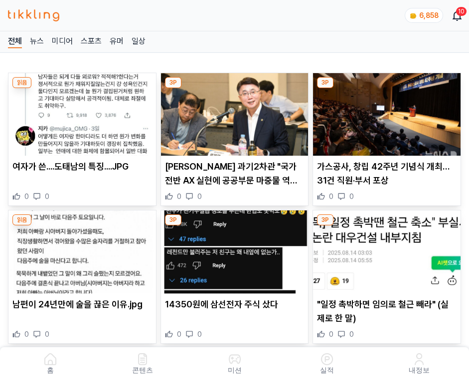
click at [384, 112] on img at bounding box center [386, 114] width 147 height 83
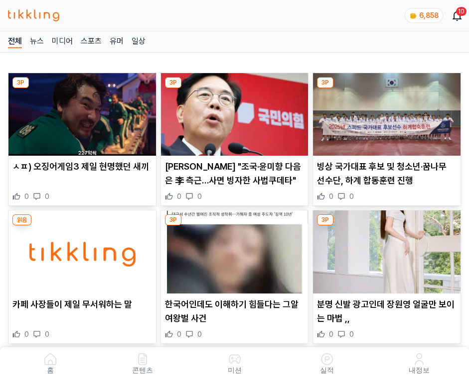
click at [384, 112] on img at bounding box center [386, 114] width 147 height 83
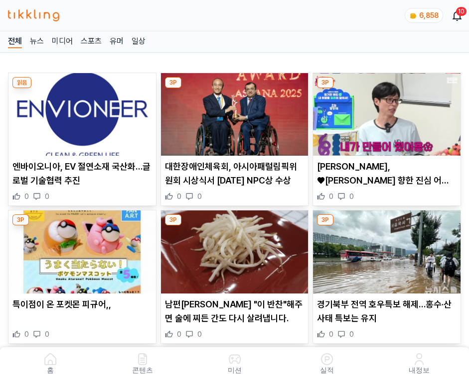
click at [384, 112] on img at bounding box center [386, 114] width 147 height 83
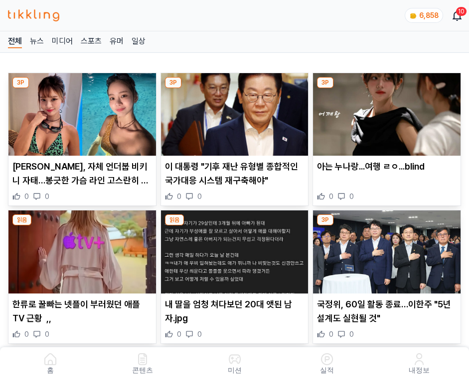
click at [384, 112] on img at bounding box center [386, 114] width 147 height 83
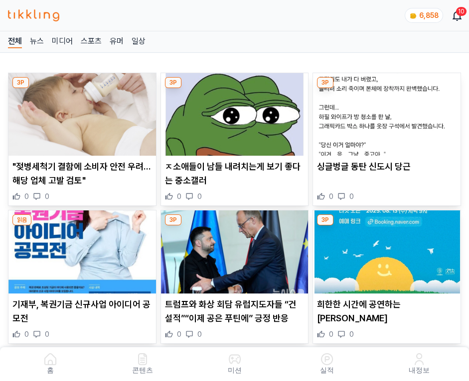
click at [384, 112] on img at bounding box center [386, 114] width 147 height 83
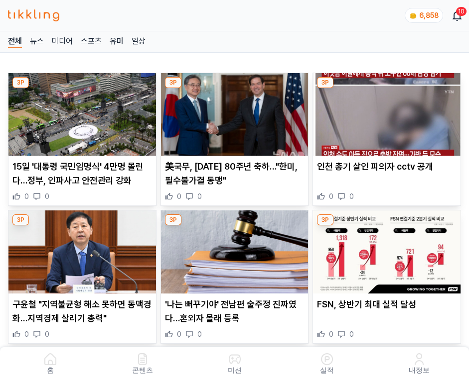
click at [384, 112] on img at bounding box center [386, 114] width 147 height 83
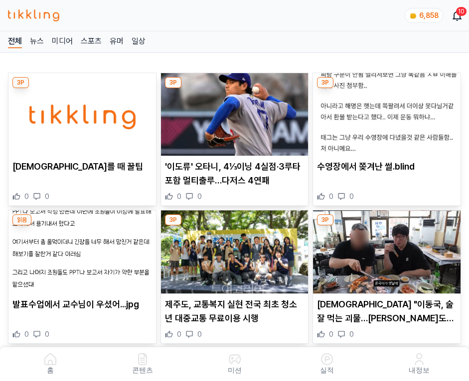
click at [384, 112] on img at bounding box center [386, 114] width 147 height 83
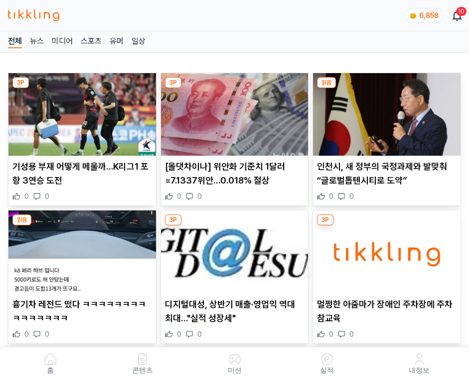
click at [384, 112] on img at bounding box center [386, 114] width 147 height 83
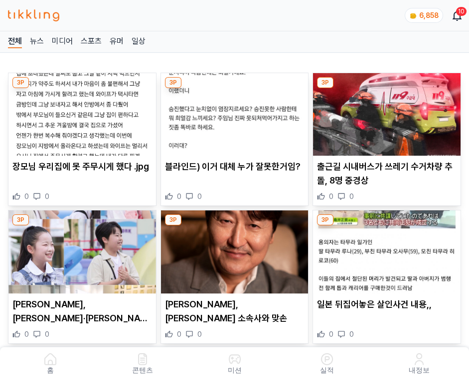
click at [384, 112] on img at bounding box center [386, 114] width 147 height 83
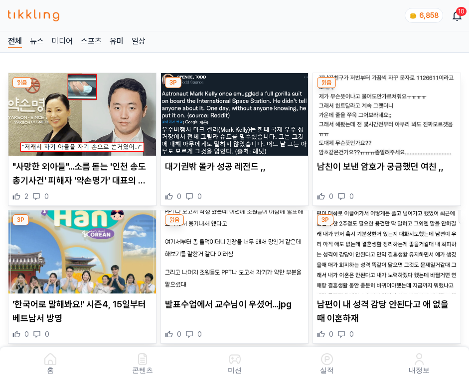
click at [384, 112] on img at bounding box center [386, 114] width 147 height 83
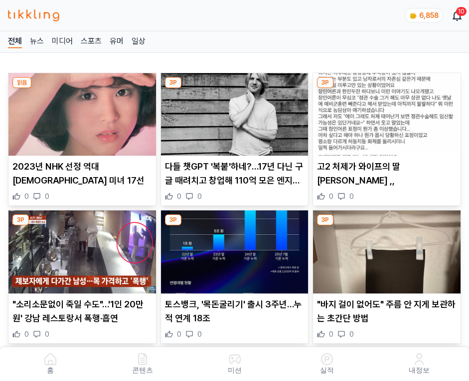
click at [384, 112] on img at bounding box center [386, 114] width 147 height 83
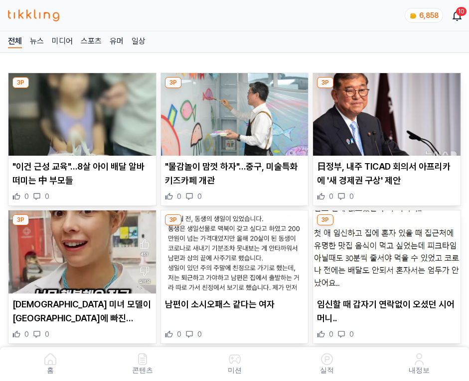
click at [384, 112] on img at bounding box center [386, 114] width 147 height 83
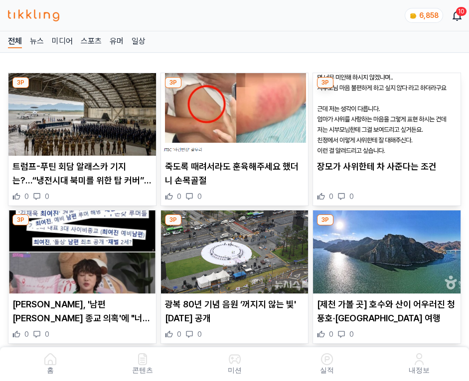
click at [384, 112] on img at bounding box center [386, 114] width 147 height 83
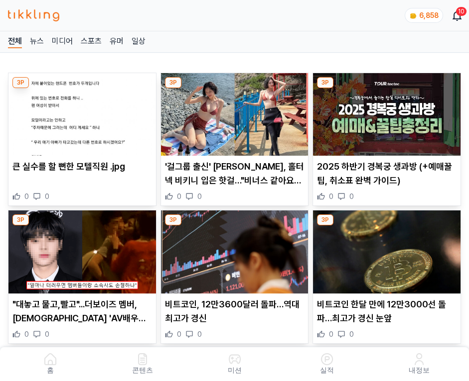
click at [384, 112] on img at bounding box center [386, 114] width 147 height 83
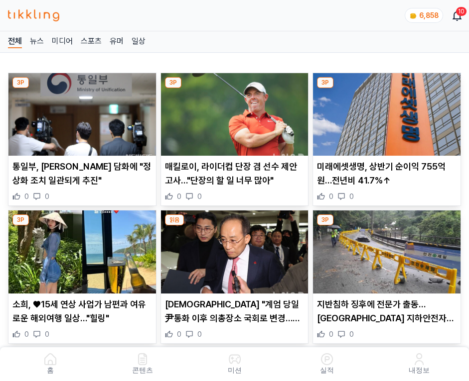
click at [384, 112] on img at bounding box center [386, 114] width 147 height 83
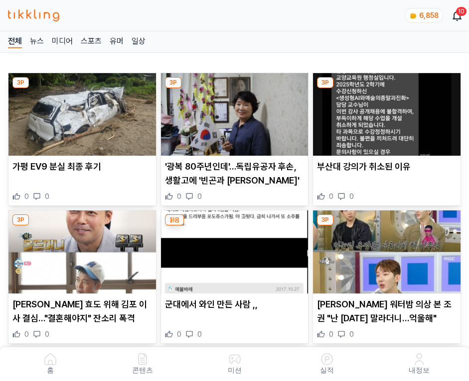
click at [384, 112] on img at bounding box center [386, 114] width 147 height 83
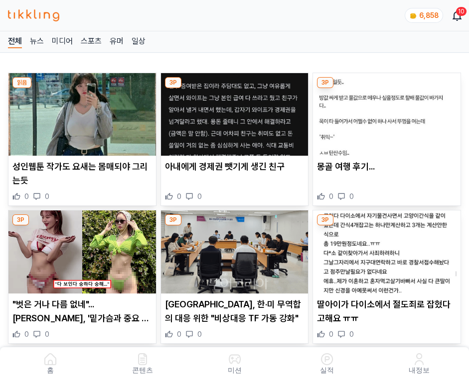
click at [384, 112] on img at bounding box center [386, 114] width 147 height 83
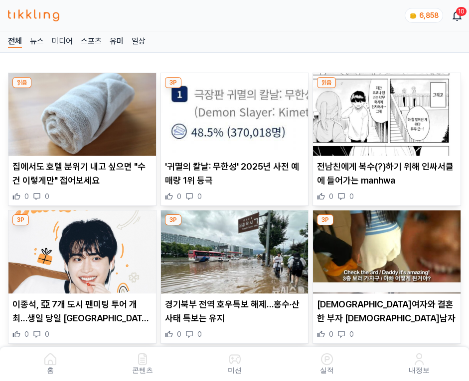
click at [384, 112] on img at bounding box center [386, 114] width 147 height 83
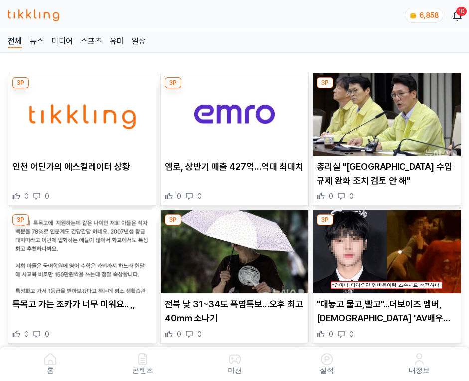
click at [384, 112] on img at bounding box center [386, 114] width 147 height 83
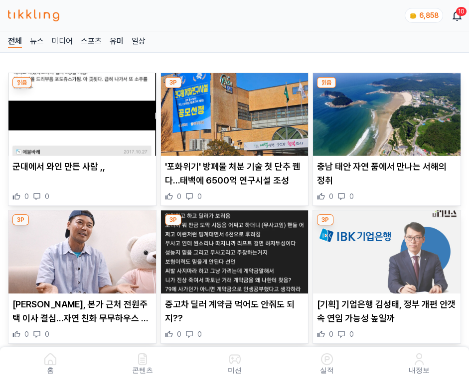
click at [384, 112] on img at bounding box center [386, 114] width 147 height 83
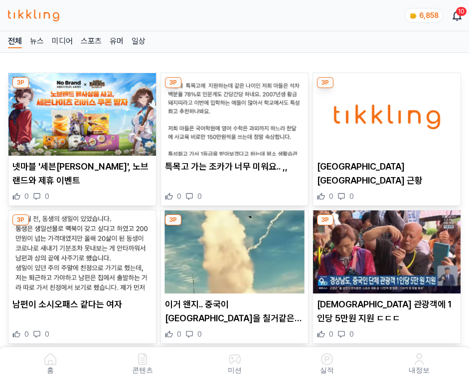
click at [384, 112] on img at bounding box center [386, 114] width 147 height 83
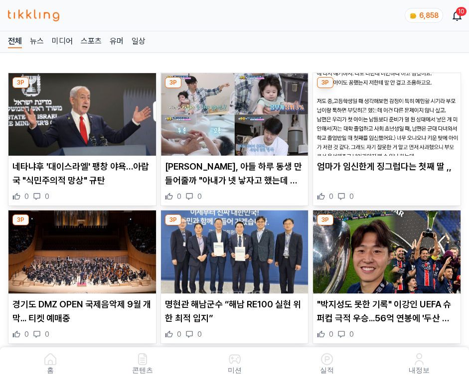
click at [384, 112] on img at bounding box center [386, 114] width 147 height 83
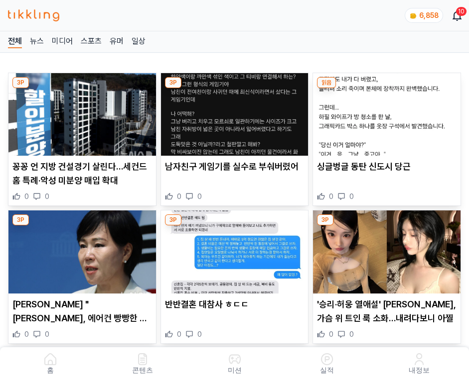
click at [384, 112] on img at bounding box center [386, 114] width 147 height 83
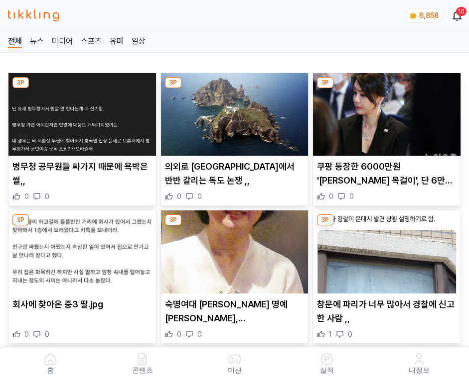
click at [384, 112] on img at bounding box center [386, 114] width 147 height 83
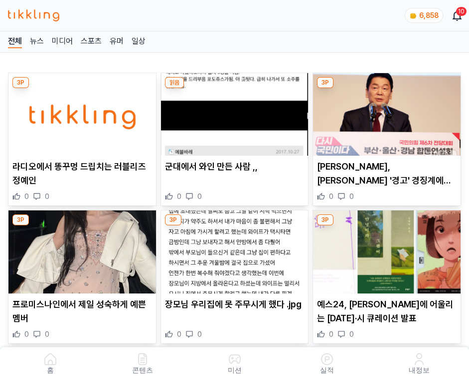
click at [384, 112] on img at bounding box center [386, 114] width 147 height 83
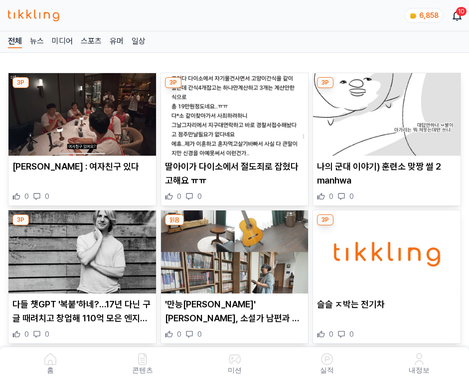
click at [384, 112] on img at bounding box center [386, 114] width 147 height 83
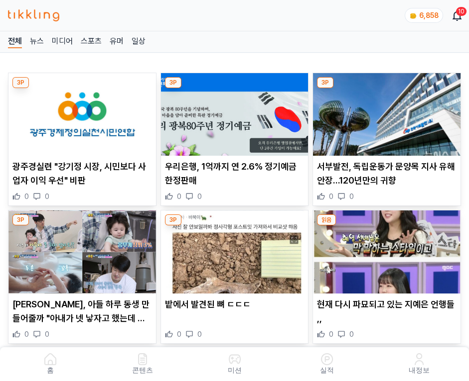
click at [384, 112] on img at bounding box center [386, 114] width 147 height 83
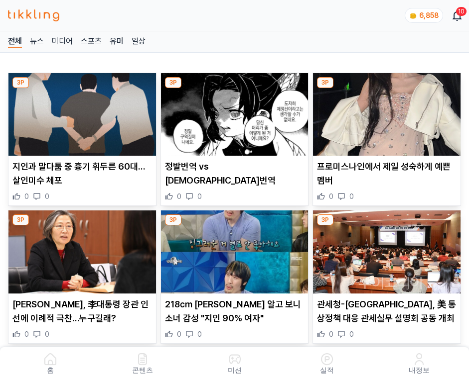
click at [384, 112] on img at bounding box center [386, 114] width 147 height 83
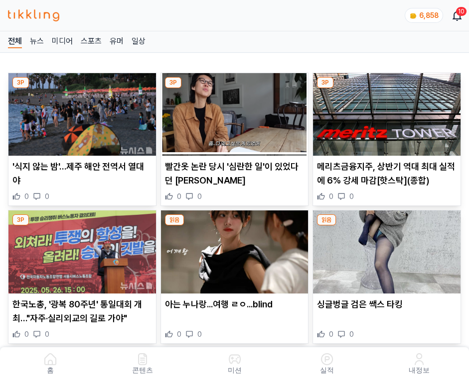
click at [384, 112] on img at bounding box center [386, 114] width 147 height 83
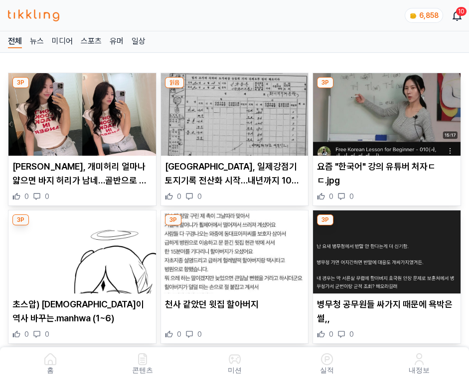
click at [384, 112] on img at bounding box center [386, 114] width 147 height 83
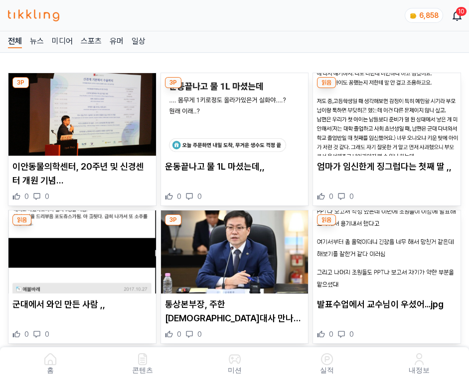
click at [384, 112] on img at bounding box center [386, 114] width 147 height 83
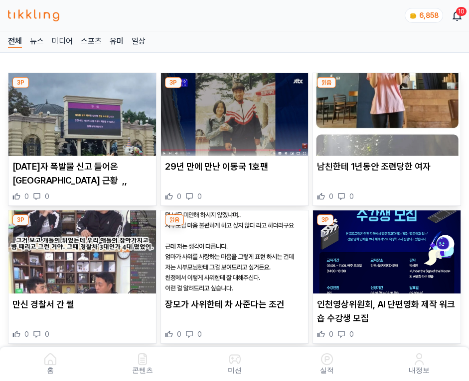
click at [384, 112] on img at bounding box center [386, 114] width 147 height 83
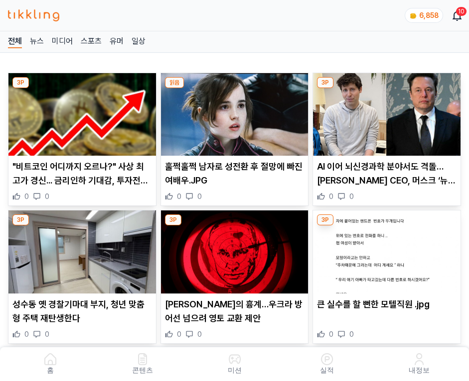
click at [384, 112] on img at bounding box center [386, 114] width 147 height 83
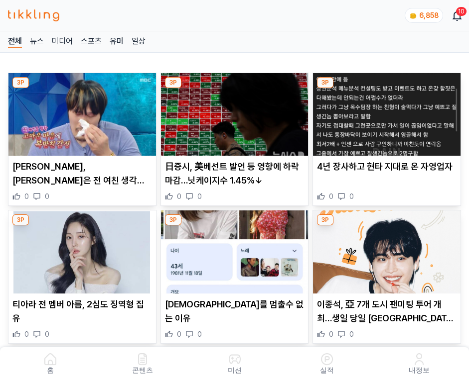
click at [384, 112] on img at bounding box center [386, 114] width 147 height 83
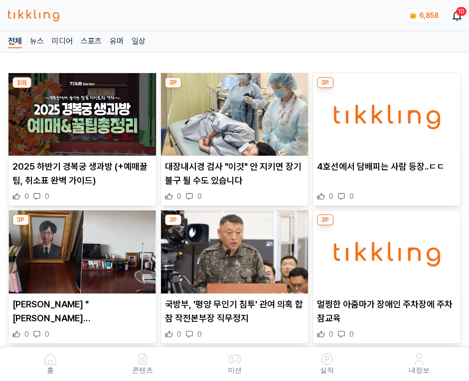
click at [384, 112] on img at bounding box center [386, 114] width 147 height 83
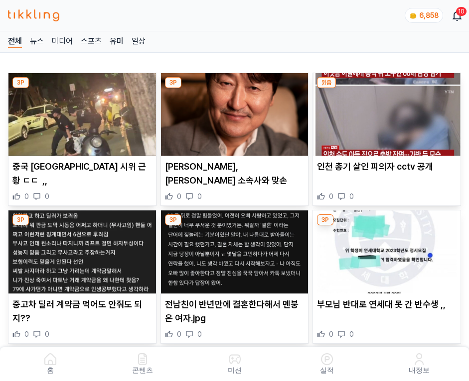
click at [384, 112] on img at bounding box center [386, 114] width 147 height 83
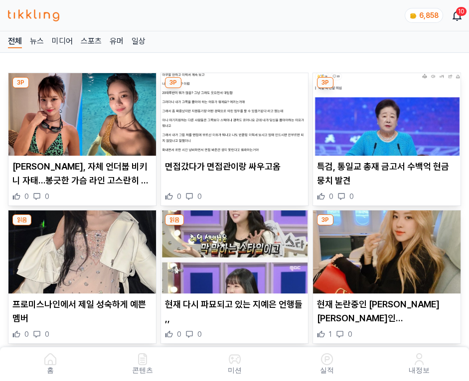
click at [384, 112] on img at bounding box center [386, 114] width 147 height 83
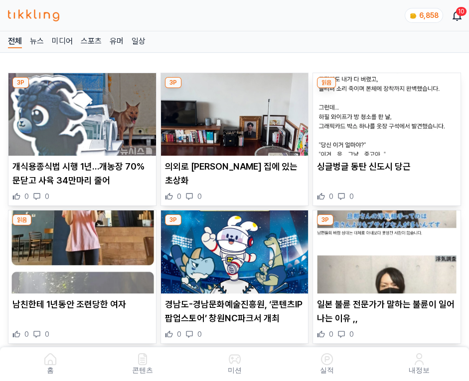
click at [384, 112] on img at bounding box center [386, 114] width 147 height 83
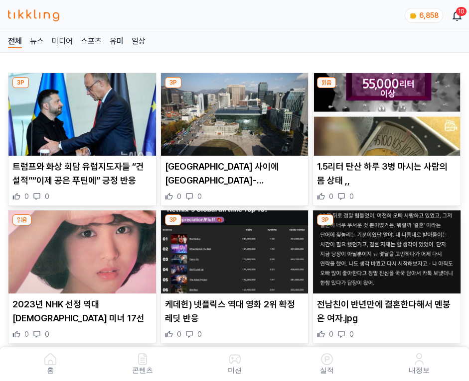
click at [384, 112] on img at bounding box center [386, 114] width 147 height 83
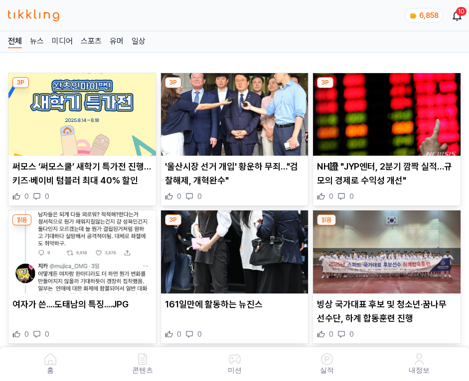
click at [384, 112] on img at bounding box center [386, 114] width 147 height 83
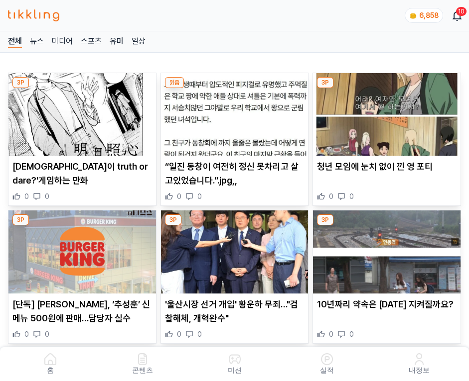
click at [384, 112] on img at bounding box center [386, 114] width 147 height 83
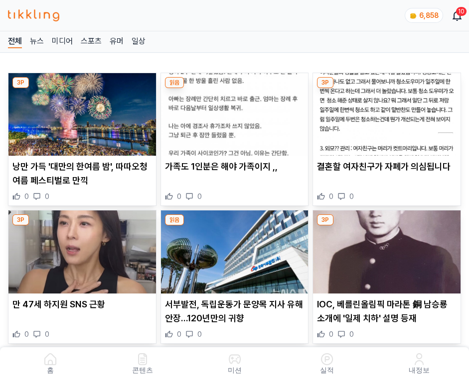
click at [384, 112] on img at bounding box center [386, 114] width 147 height 83
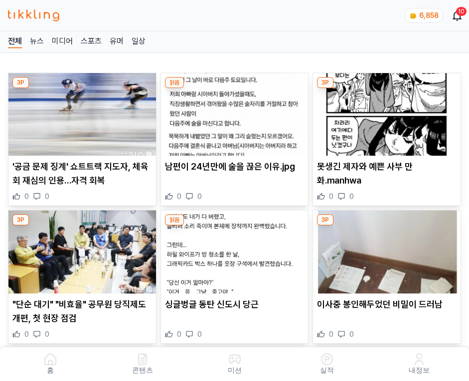
click at [384, 112] on img at bounding box center [386, 114] width 147 height 83
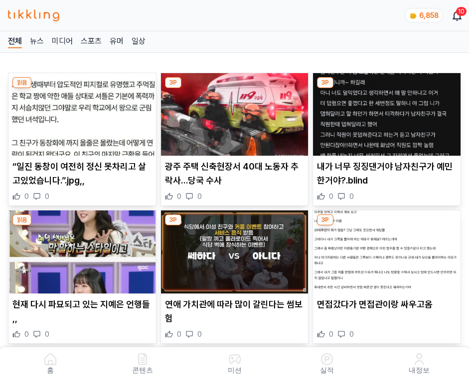
click at [384, 112] on img at bounding box center [386, 114] width 147 height 83
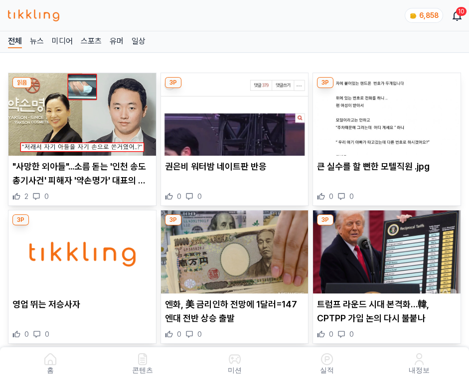
click at [384, 112] on img at bounding box center [386, 114] width 147 height 83
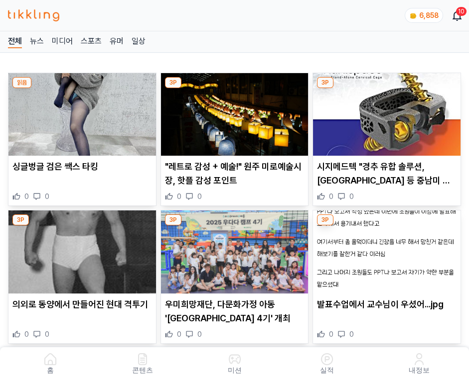
click at [384, 112] on img at bounding box center [386, 114] width 147 height 83
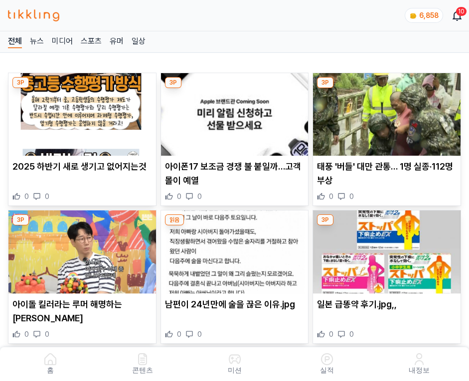
click at [384, 112] on img at bounding box center [386, 114] width 147 height 83
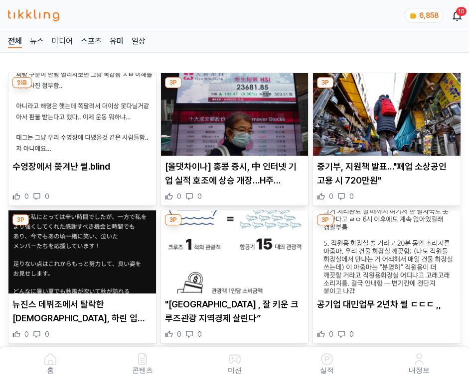
click at [384, 112] on img at bounding box center [386, 114] width 147 height 83
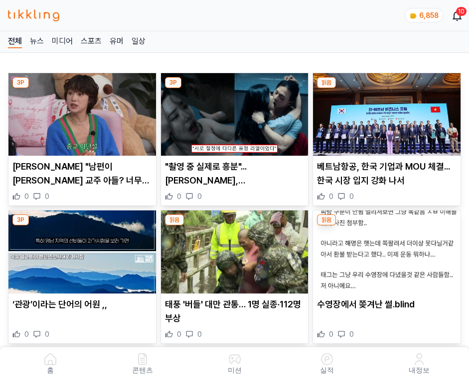
click at [384, 112] on img at bounding box center [386, 114] width 147 height 83
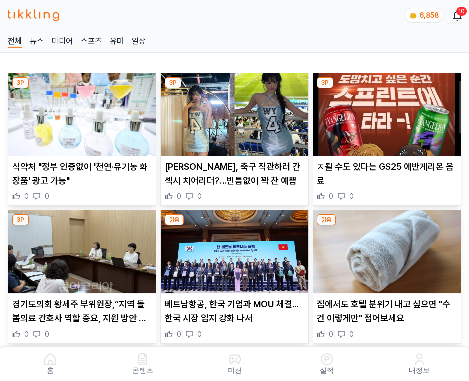
click at [384, 112] on img at bounding box center [386, 114] width 147 height 83
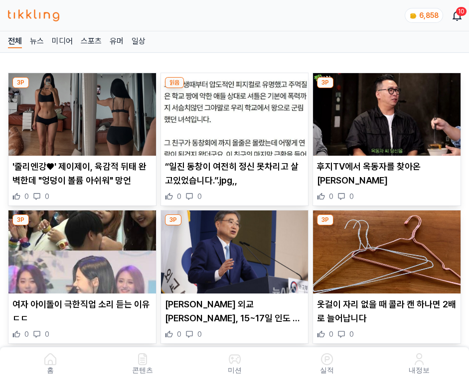
click at [384, 112] on img at bounding box center [386, 114] width 147 height 83
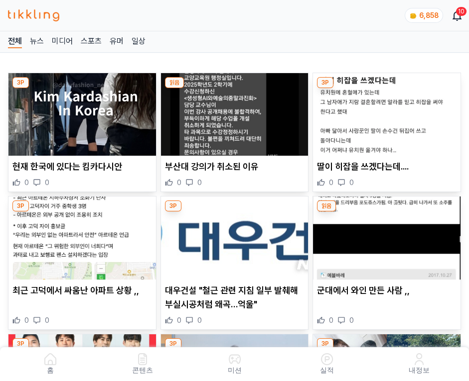
click at [384, 112] on img at bounding box center [386, 114] width 147 height 83
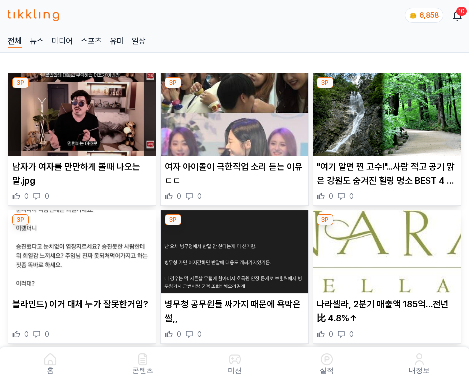
click at [384, 112] on img at bounding box center [386, 114] width 147 height 83
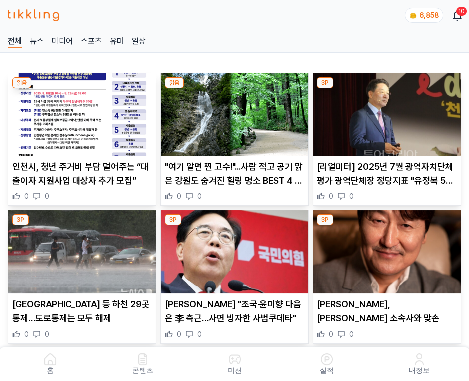
click at [384, 112] on img at bounding box center [386, 114] width 147 height 83
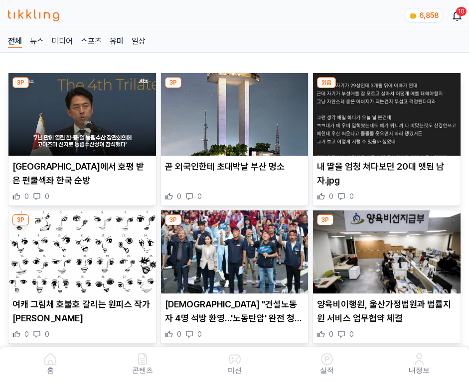
click at [384, 112] on img at bounding box center [386, 114] width 147 height 83
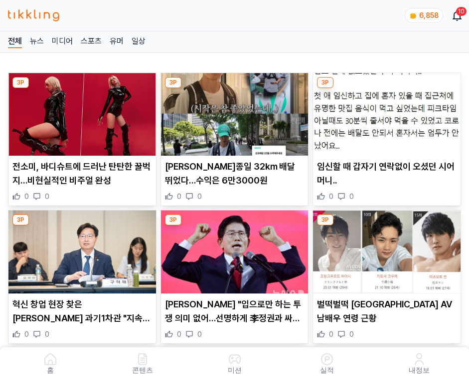
click at [384, 112] on img at bounding box center [386, 114] width 147 height 83
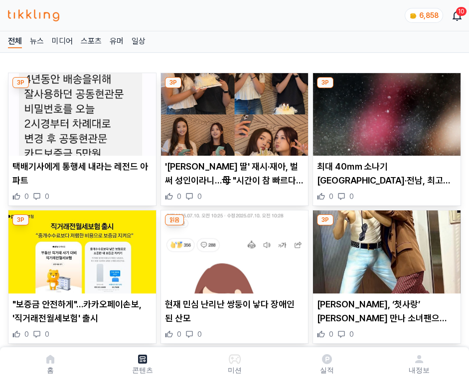
click at [384, 112] on img at bounding box center [386, 114] width 147 height 83
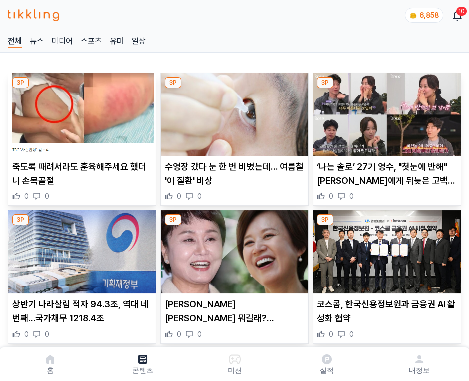
click at [384, 112] on img at bounding box center [386, 114] width 147 height 83
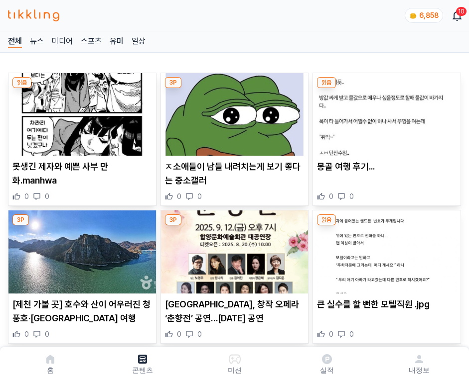
click at [384, 112] on img at bounding box center [386, 114] width 147 height 83
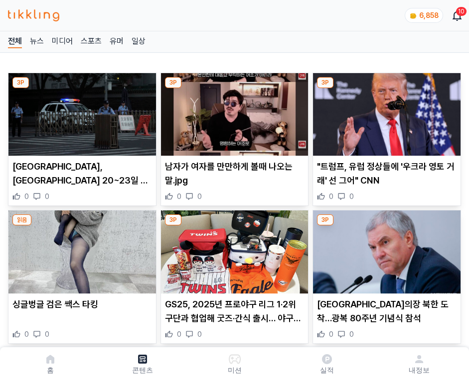
click at [384, 112] on img at bounding box center [386, 114] width 147 height 83
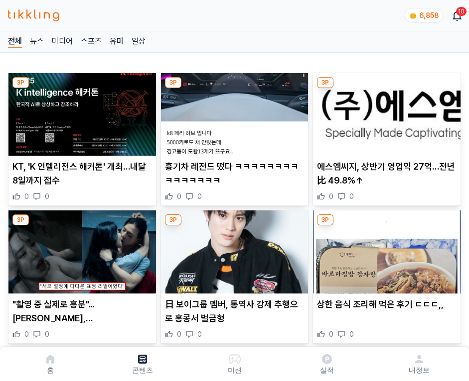
click at [384, 112] on img at bounding box center [386, 114] width 147 height 83
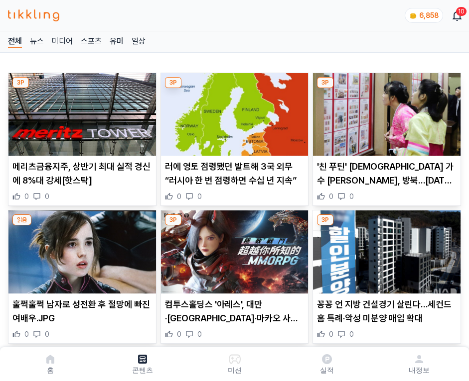
click at [384, 112] on img at bounding box center [386, 114] width 147 height 83
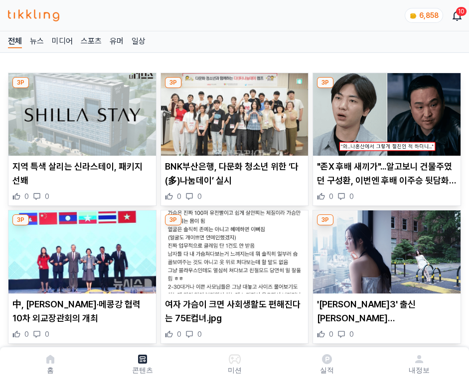
click at [384, 112] on img at bounding box center [386, 114] width 147 height 83
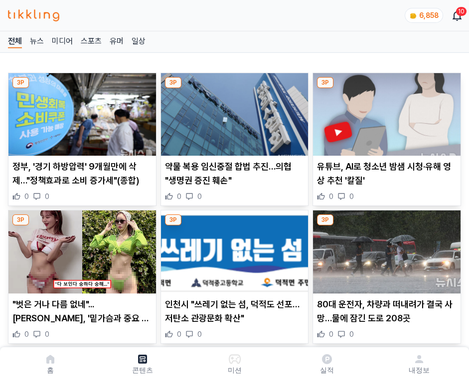
click at [384, 112] on img at bounding box center [386, 114] width 147 height 83
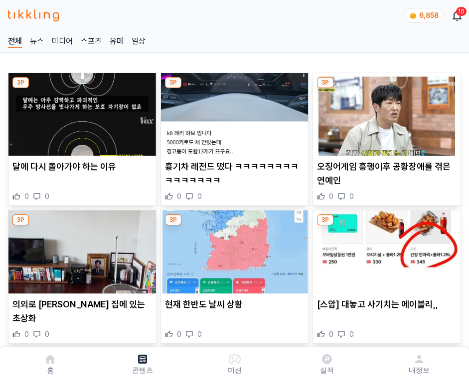
click at [384, 112] on img at bounding box center [386, 114] width 147 height 83
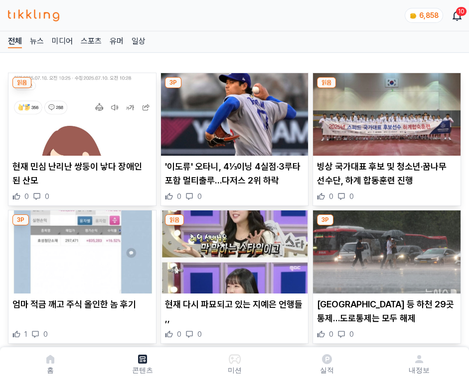
click at [384, 112] on img at bounding box center [386, 114] width 147 height 83
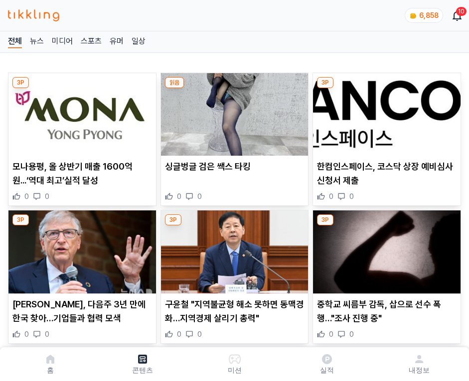
click at [384, 112] on img at bounding box center [386, 114] width 147 height 83
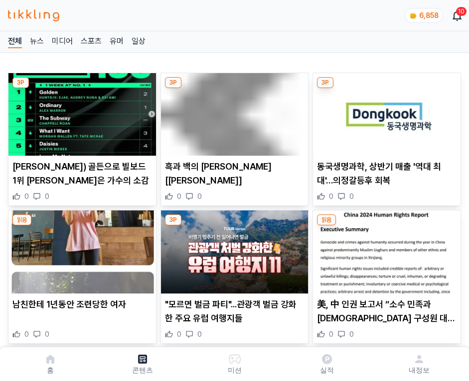
click at [384, 112] on img at bounding box center [386, 114] width 147 height 83
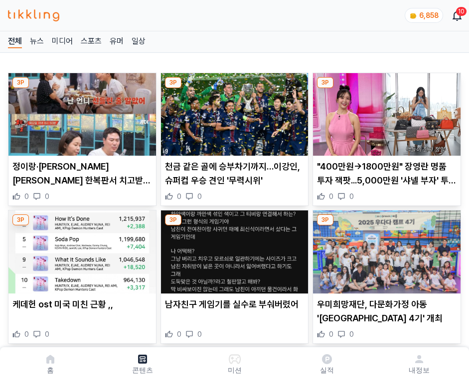
click at [384, 112] on img at bounding box center [386, 114] width 147 height 83
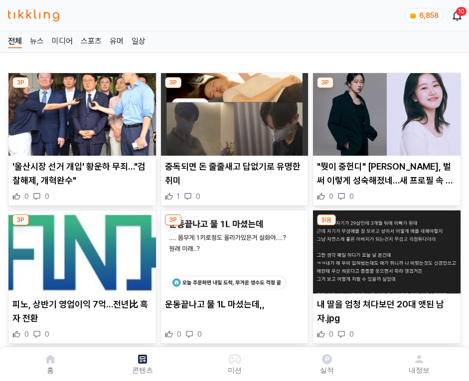
click at [384, 112] on img at bounding box center [386, 114] width 147 height 83
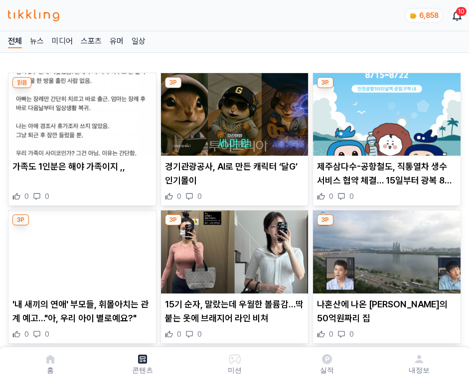
click at [384, 112] on img at bounding box center [386, 114] width 147 height 83
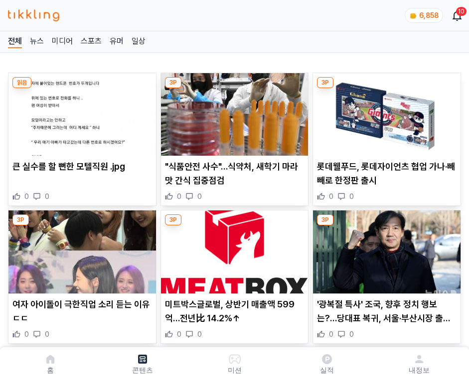
click at [384, 112] on img at bounding box center [386, 114] width 147 height 83
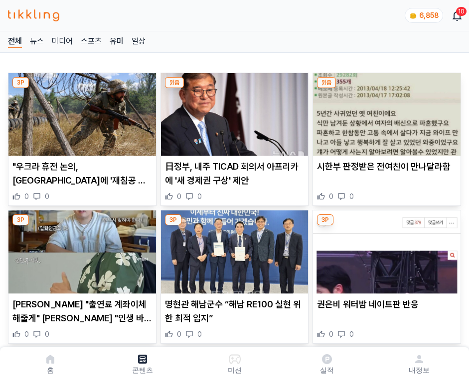
click at [384, 112] on img at bounding box center [386, 114] width 147 height 83
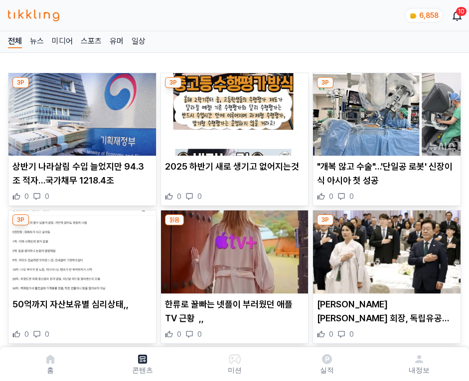
click at [384, 112] on img at bounding box center [386, 114] width 147 height 83
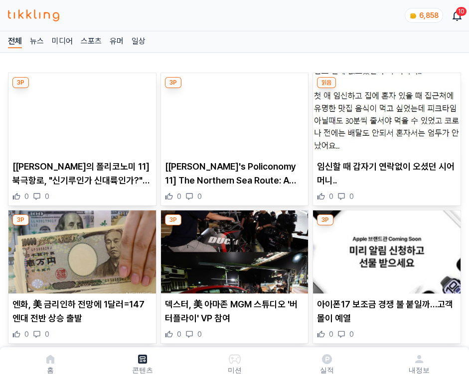
click at [384, 112] on img at bounding box center [386, 114] width 147 height 83
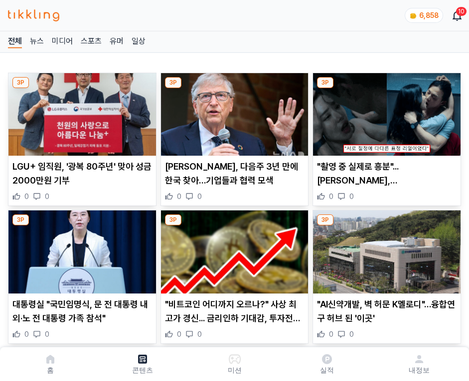
click at [384, 112] on img at bounding box center [386, 114] width 147 height 83
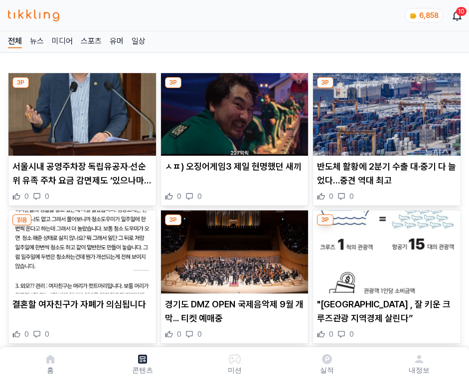
click at [384, 112] on img at bounding box center [386, 114] width 147 height 83
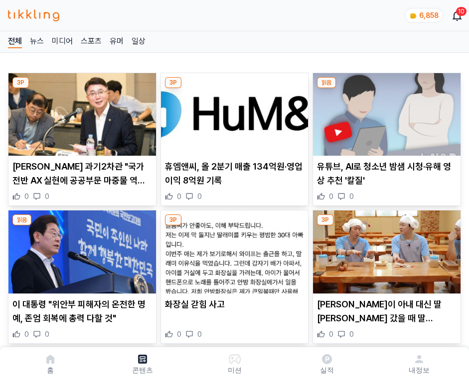
click at [384, 112] on img at bounding box center [386, 114] width 147 height 83
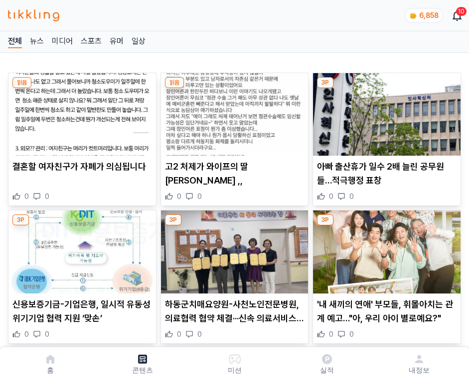
click at [384, 112] on img at bounding box center [386, 114] width 147 height 83
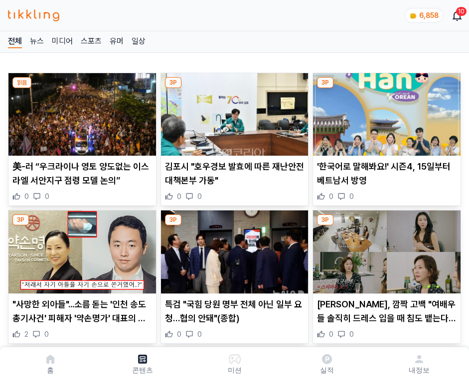
click at [384, 112] on img at bounding box center [386, 114] width 147 height 83
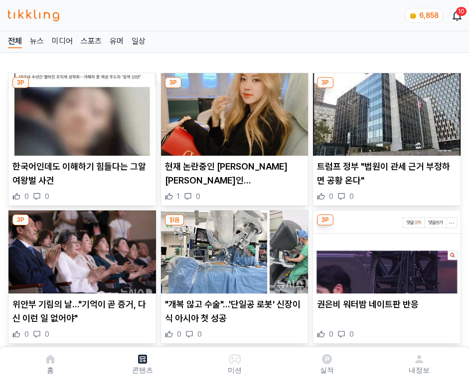
click at [384, 112] on img at bounding box center [386, 114] width 147 height 83
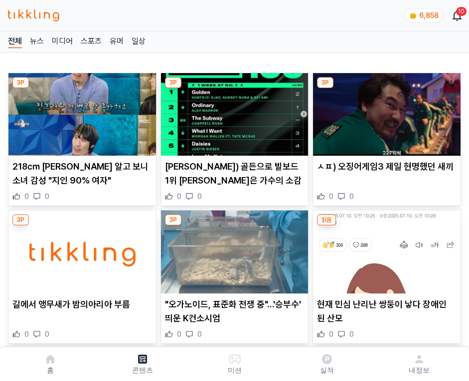
click at [384, 112] on img at bounding box center [386, 114] width 147 height 83
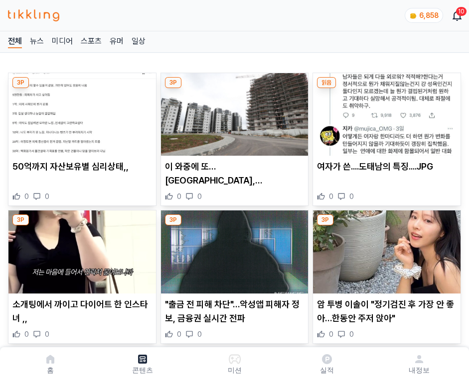
click at [384, 112] on img at bounding box center [386, 114] width 147 height 83
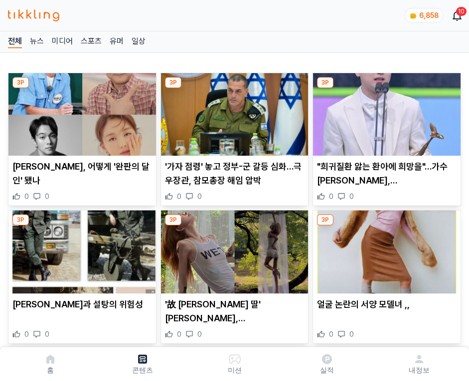
click at [384, 112] on img at bounding box center [386, 114] width 147 height 83
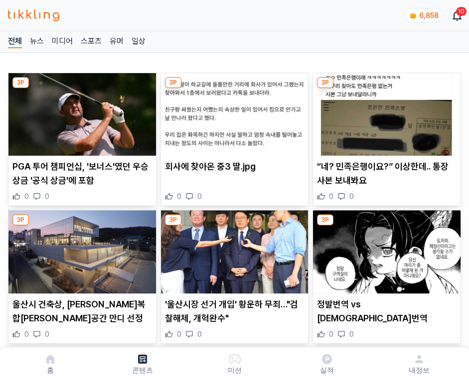
click at [384, 112] on img at bounding box center [386, 114] width 147 height 83
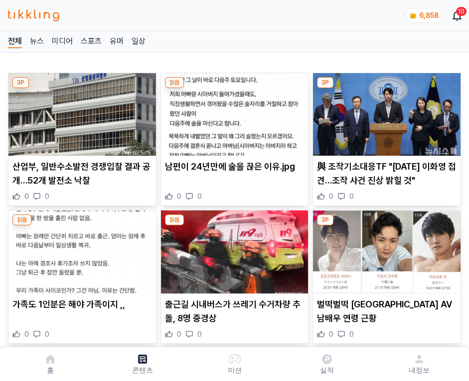
click at [384, 112] on img at bounding box center [386, 114] width 147 height 83
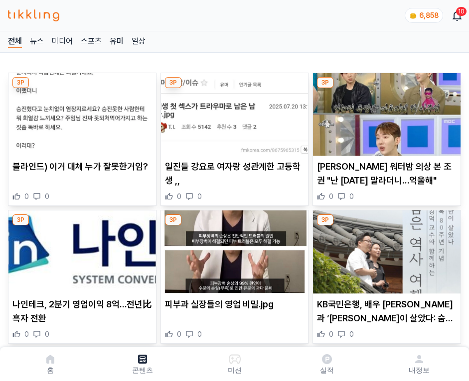
click at [384, 112] on img at bounding box center [386, 114] width 147 height 83
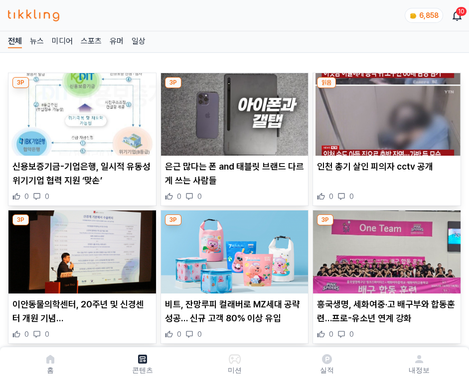
click at [384, 112] on img at bounding box center [386, 114] width 147 height 83
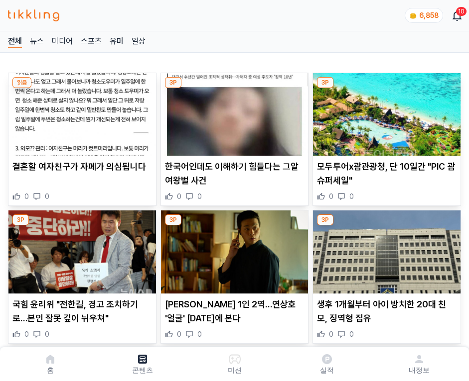
click at [384, 112] on img at bounding box center [386, 114] width 147 height 83
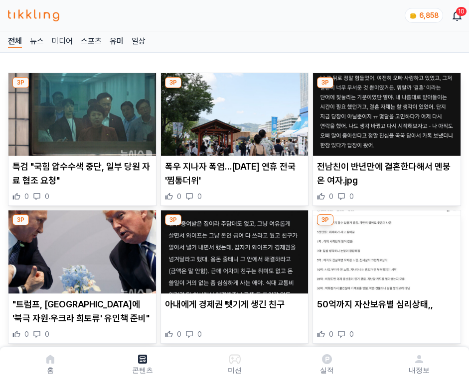
click at [384, 112] on img at bounding box center [386, 114] width 147 height 83
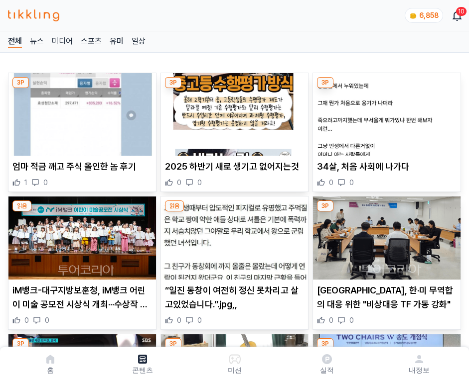
click at [384, 112] on img at bounding box center [386, 114] width 147 height 83
